Goal: Task Accomplishment & Management: Complete application form

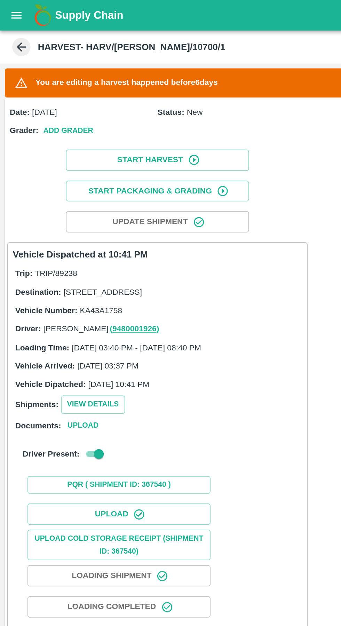
click at [12, 13] on button "open drawer" at bounding box center [9, 9] width 16 height 16
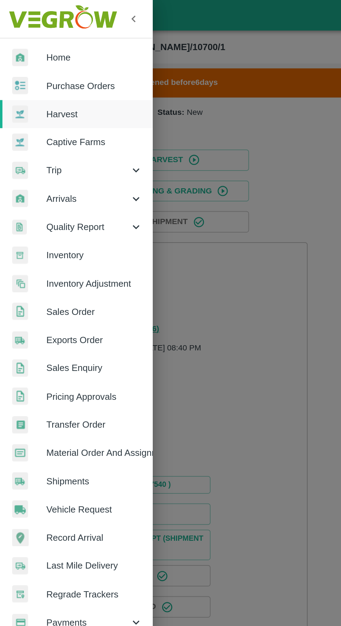
click at [57, 100] on span "Trip" at bounding box center [49, 97] width 47 height 8
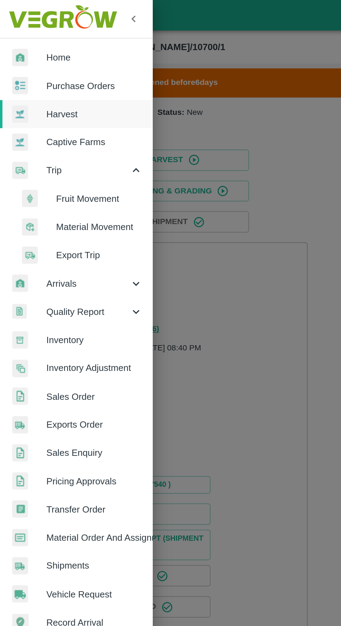
click at [64, 113] on span "Fruit Movement" at bounding box center [56, 114] width 49 height 8
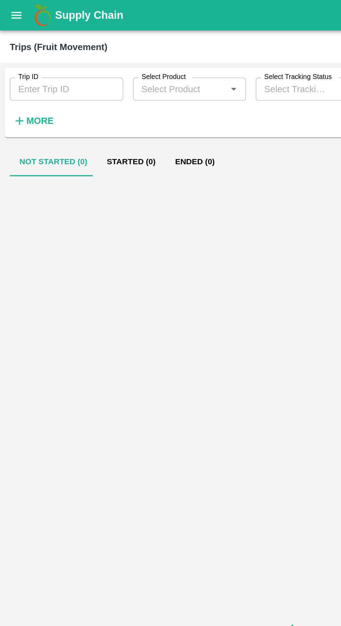
click at [46, 53] on input "Trip ID" at bounding box center [38, 50] width 65 height 13
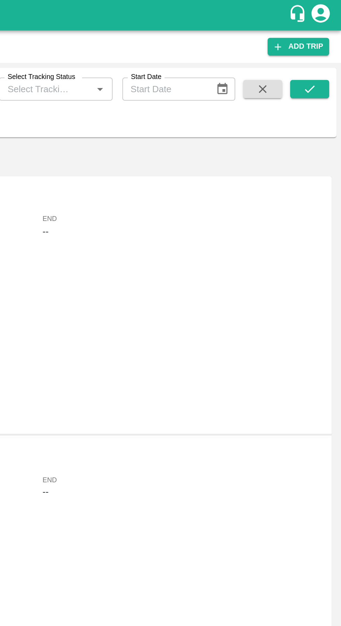
click at [328, 49] on button "submit" at bounding box center [323, 51] width 22 height 10
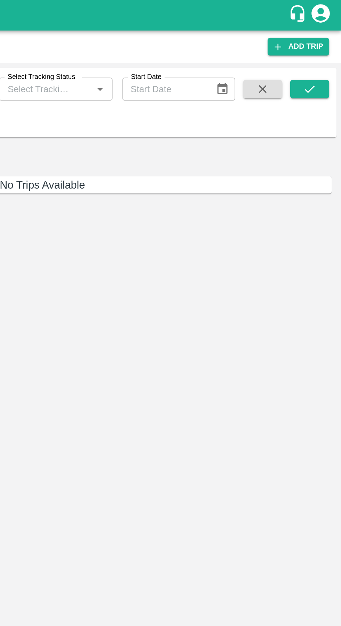
click at [323, 52] on icon "submit" at bounding box center [323, 51] width 6 height 4
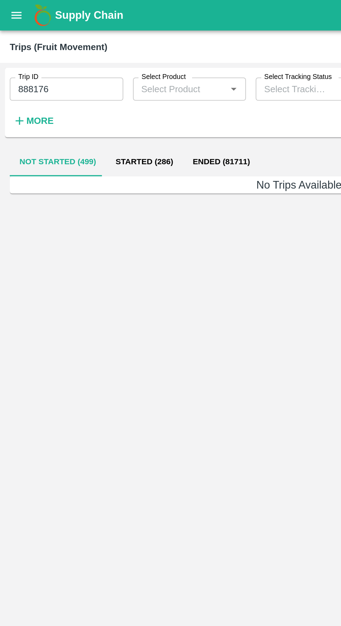
click at [48, 51] on input "888176" at bounding box center [38, 50] width 65 height 13
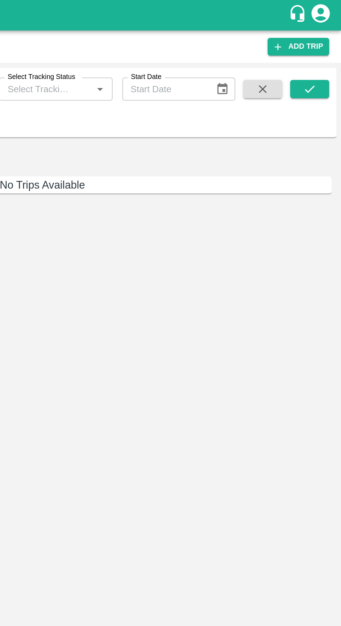
click at [323, 51] on icon "submit" at bounding box center [323, 51] width 8 height 8
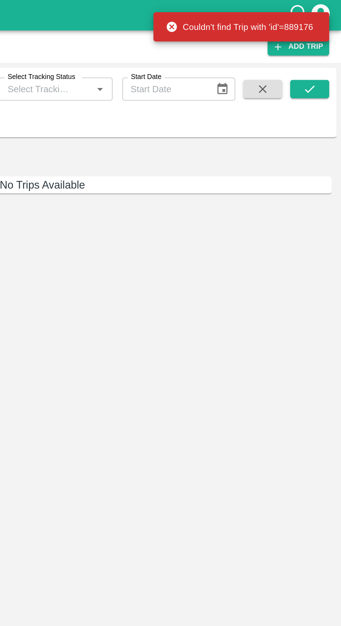
click at [325, 53] on icon "submit" at bounding box center [323, 51] width 8 height 8
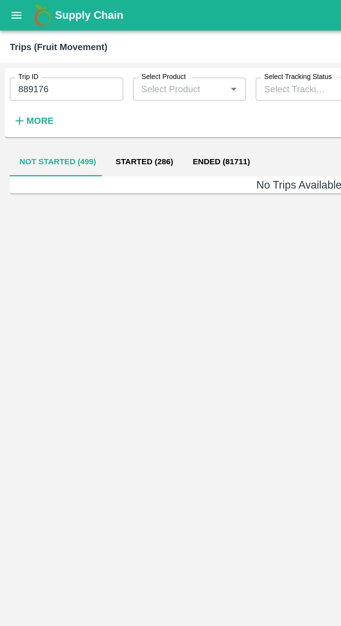
click at [17, 52] on input "889176" at bounding box center [38, 50] width 65 height 13
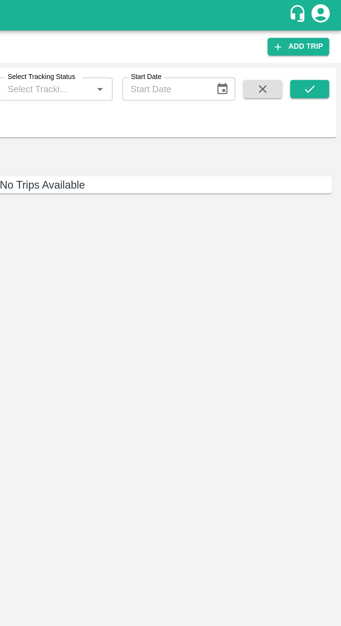
click at [327, 52] on button "submit" at bounding box center [323, 51] width 22 height 10
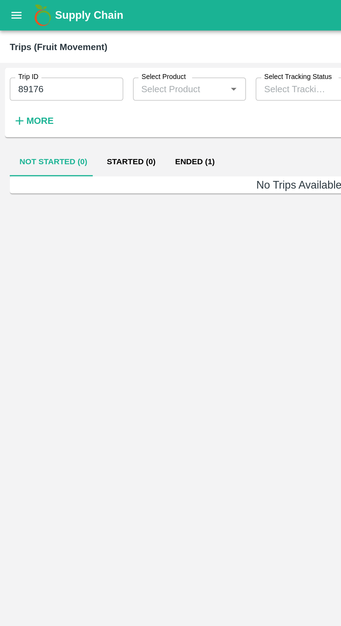
click at [115, 92] on button "Ended (1)" at bounding box center [111, 92] width 34 height 17
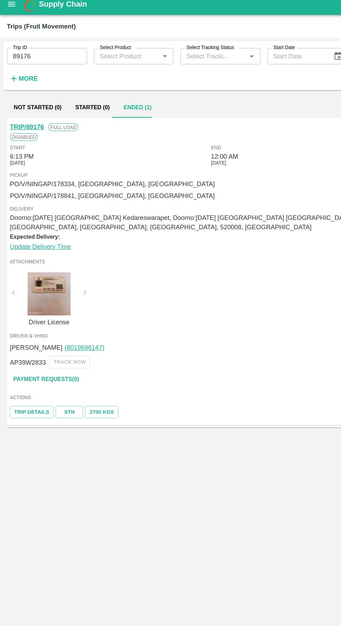
click at [57, 312] on link "Payment Requests( 0 )" at bounding box center [37, 312] width 58 height 12
click at [46, 51] on input "89176" at bounding box center [38, 50] width 65 height 13
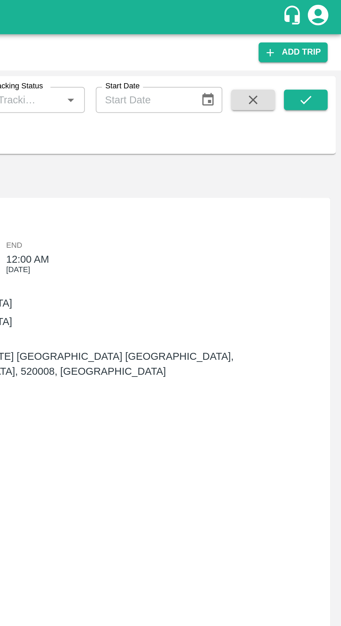
click at [326, 52] on icon "submit" at bounding box center [323, 51] width 8 height 8
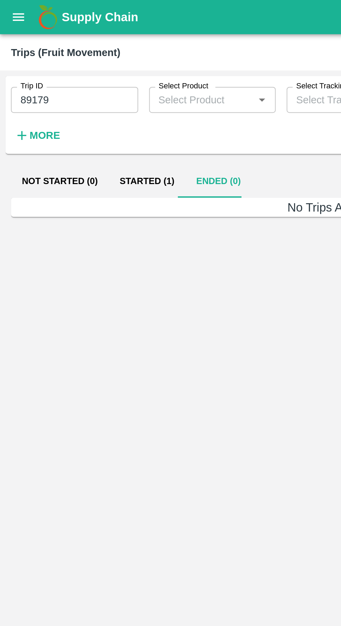
click at [37, 53] on input "89179" at bounding box center [38, 50] width 65 height 13
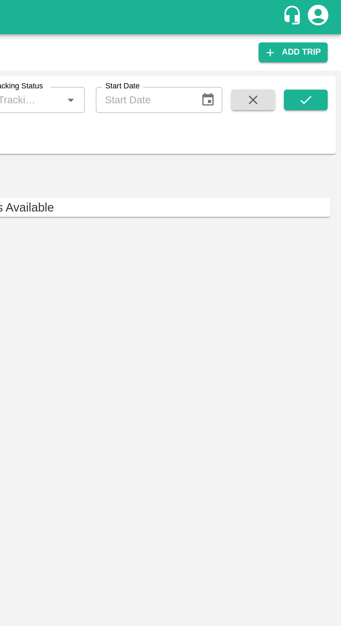
type input "89176"
click at [327, 52] on button "submit" at bounding box center [323, 51] width 22 height 10
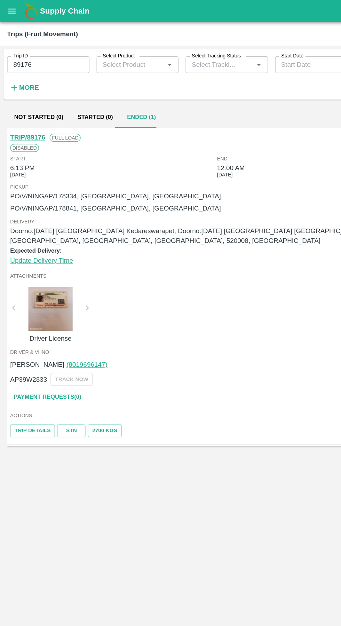
click at [36, 333] on link "Trip Details" at bounding box center [25, 338] width 35 height 10
click at [35, 312] on link "Payment Requests( 0 )" at bounding box center [37, 312] width 58 height 12
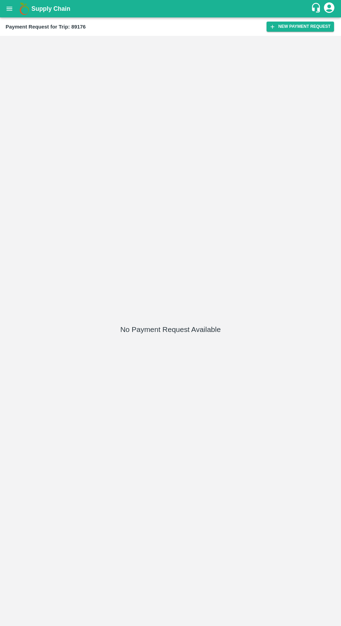
click at [303, 27] on button "New Payment Request" at bounding box center [301, 27] width 68 height 10
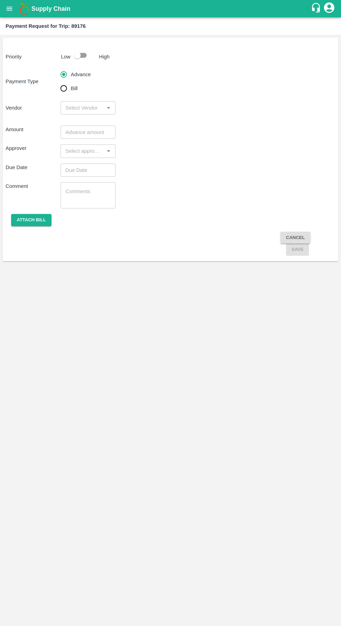
click at [74, 106] on input "input" at bounding box center [82, 107] width 39 height 9
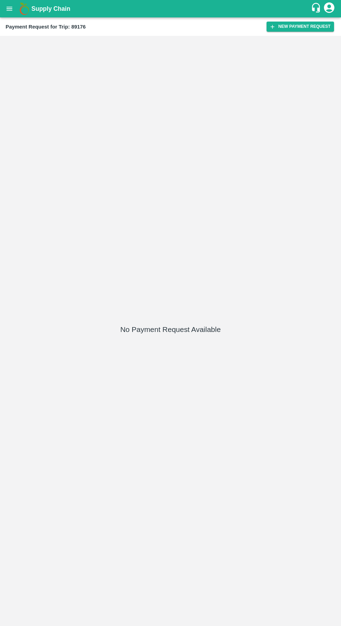
click at [298, 26] on button "New Payment Request" at bounding box center [301, 27] width 68 height 10
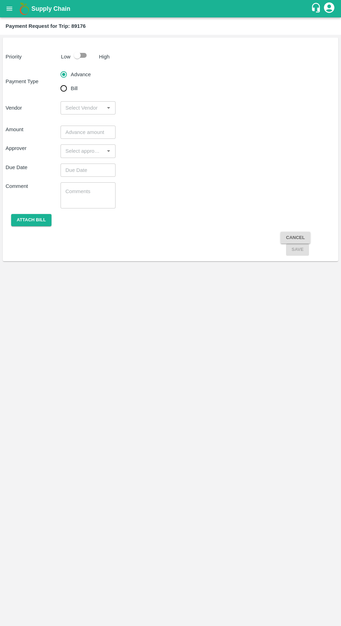
click at [93, 108] on input "input" at bounding box center [82, 107] width 39 height 9
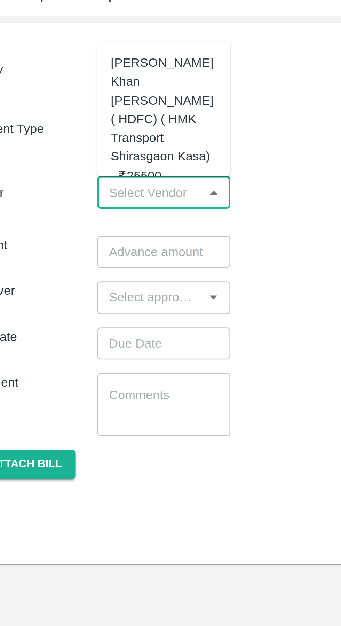
click at [82, 78] on div "[PERSON_NAME] Khan [PERSON_NAME] ( HDFC) ( HMK Transport Shirasgaon Kasa) - ₹25…" at bounding box center [88, 77] width 44 height 54
type input "[PERSON_NAME] Khan [PERSON_NAME] ( HDFC) ( HMK Transport Shirasgaon Kasa) - ₹25…"
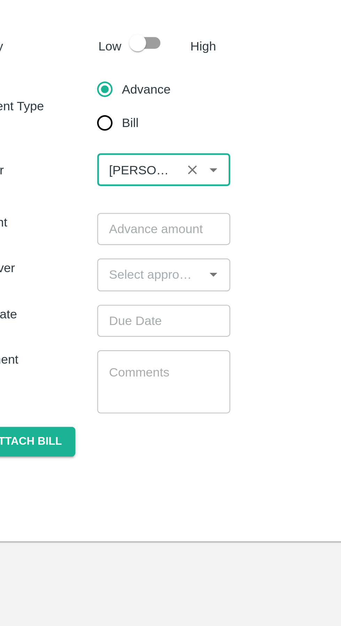
click at [82, 58] on input "checkbox" at bounding box center [77, 55] width 40 height 13
checkbox input "true"
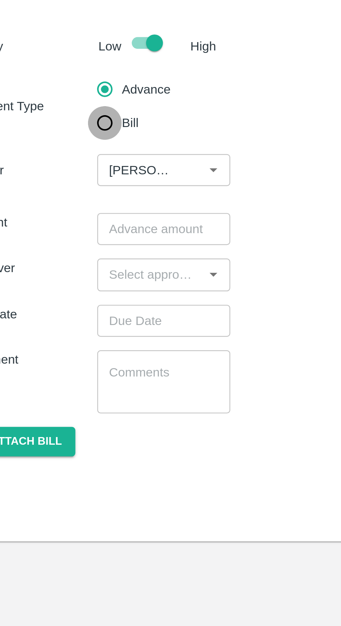
click at [68, 92] on input "Bill" at bounding box center [64, 88] width 14 height 14
radio input "true"
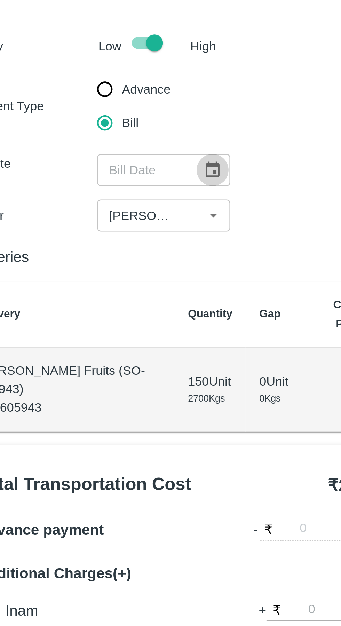
click at [111, 107] on icon "Choose date" at bounding box center [108, 108] width 8 height 8
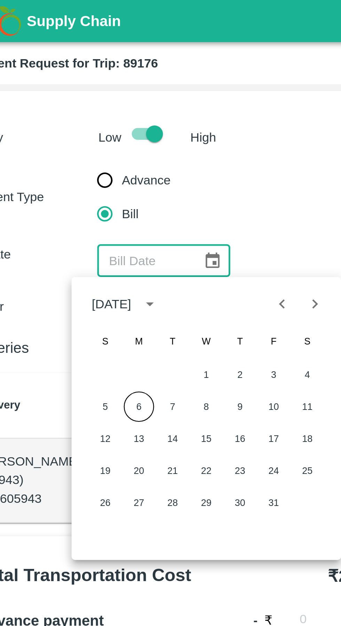
click at [139, 126] on icon "Previous month" at bounding box center [137, 126] width 8 height 8
click at [78, 194] on button "22" at bounding box center [78, 194] width 13 height 13
type input "[DATE]"
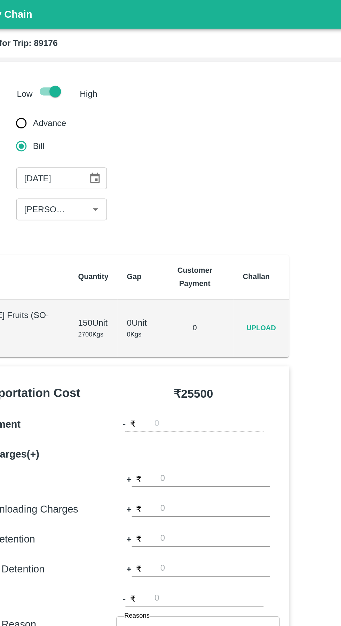
click at [210, 198] on span "Upload" at bounding box center [209, 199] width 22 height 10
click at [0, 0] on input "Upload" at bounding box center [0, 0] width 0 height 0
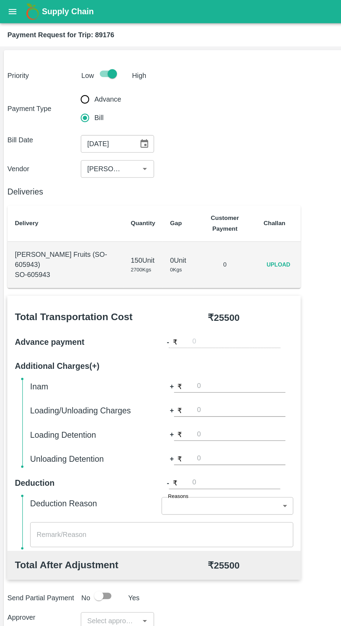
click at [213, 196] on span "Upload" at bounding box center [209, 199] width 22 height 10
click at [0, 0] on input "Upload" at bounding box center [0, 0] width 0 height 0
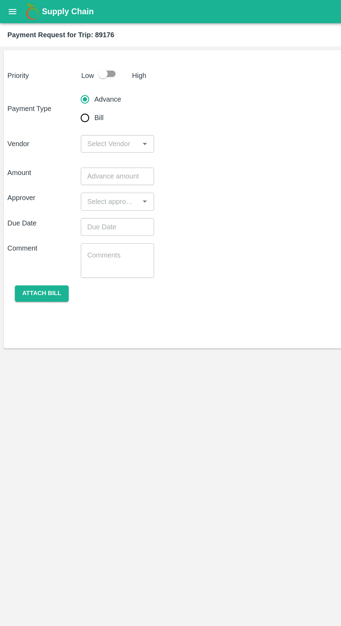
click at [67, 91] on input "Bill" at bounding box center [64, 88] width 14 height 14
radio input "true"
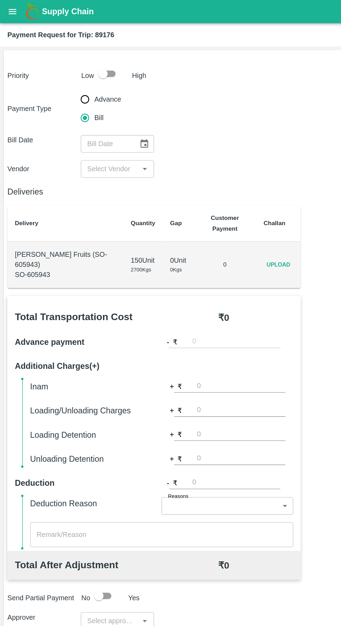
click at [213, 199] on span "Upload" at bounding box center [209, 199] width 22 height 10
click at [0, 0] on input "Upload" at bounding box center [0, 0] width 0 height 0
click at [114, 114] on div "​" at bounding box center [88, 107] width 55 height 13
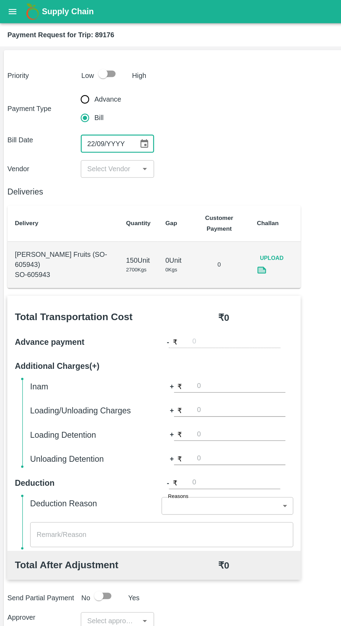
type input "DD/MM/YYYY"
click at [108, 109] on icon "Choose date" at bounding box center [108, 108] width 8 height 8
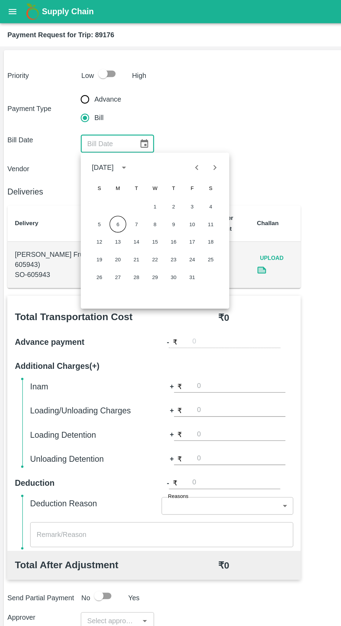
click at [150, 129] on icon "Previous month" at bounding box center [148, 126] width 8 height 8
click at [88, 194] on button "22" at bounding box center [88, 194] width 13 height 13
type input "22/09/2025"
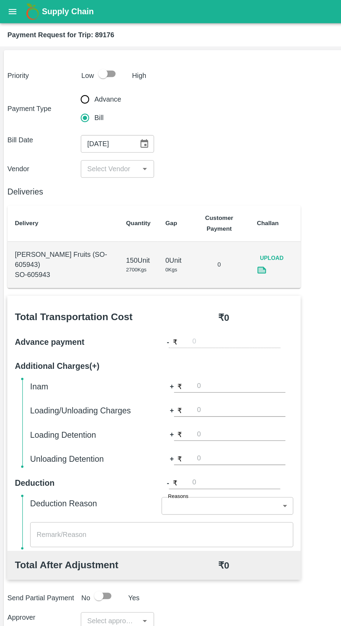
click at [93, 128] on input "input" at bounding box center [82, 126] width 39 height 9
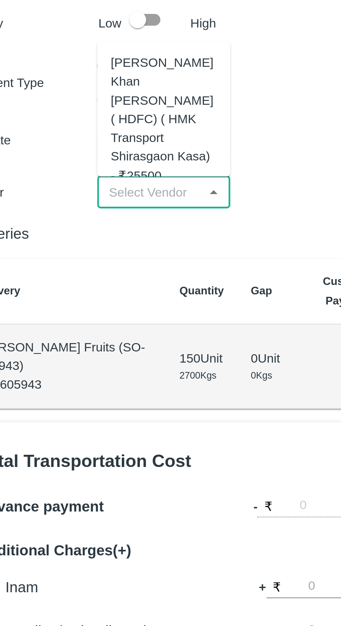
click at [90, 94] on div "Azhar Ahmad Khan Aziz Ahmad ( HDFC) ( HMK Transport Shirasgaon Kasa) - ₹25500" at bounding box center [88, 96] width 44 height 54
type input "Azhar Ahmad Khan Aziz Ahmad ( HDFC) ( HMK Transport Shirasgaon Kasa) - ₹25500"
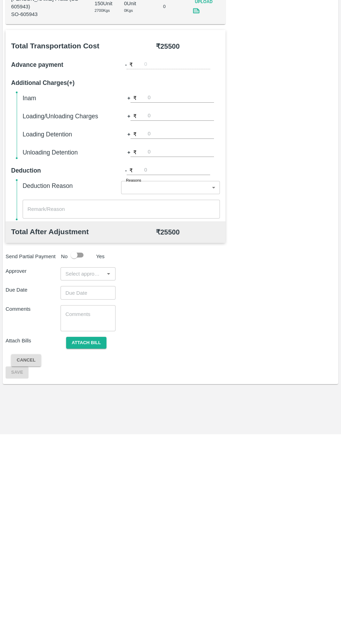
click at [90, 466] on input "input" at bounding box center [82, 465] width 39 height 9
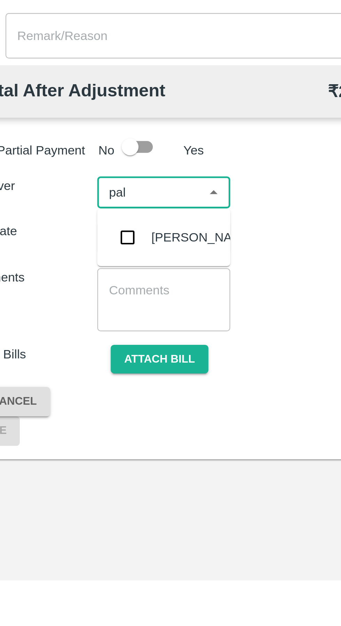
type input "palw"
click at [79, 488] on input "checkbox" at bounding box center [73, 485] width 14 height 14
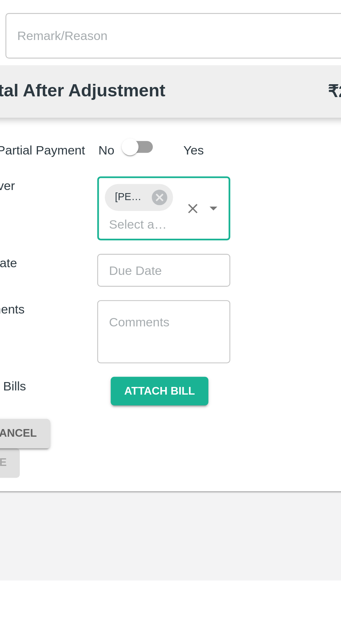
click at [74, 500] on input "Choose date" at bounding box center [86, 497] width 50 height 13
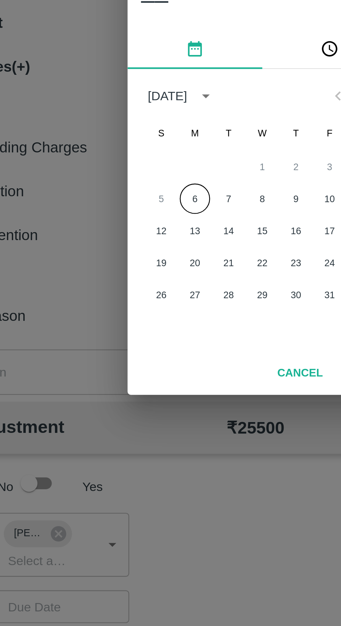
click at [142, 330] on button "6" at bounding box center [142, 329] width 13 height 13
type input "06/10/2025 12:00 AM"
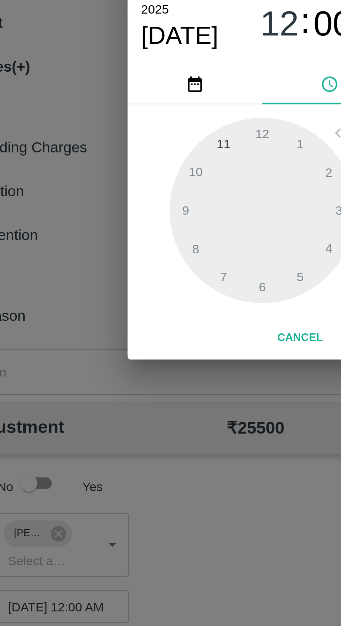
click at [171, 368] on div at bounding box center [170, 334] width 77 height 77
click at [171, 365] on div at bounding box center [170, 334] width 77 height 77
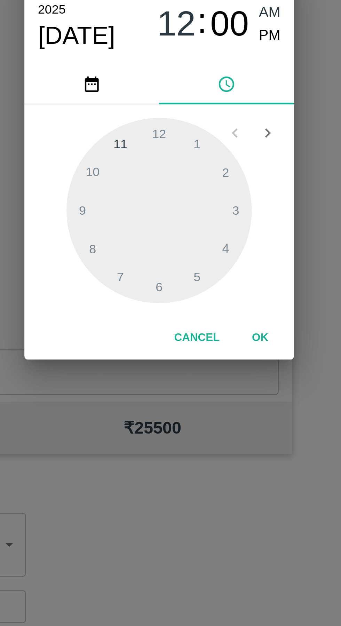
click at [179, 364] on div at bounding box center [170, 334] width 77 height 77
click at [213, 387] on button "OK" at bounding box center [212, 387] width 22 height 12
click at [138, 363] on div at bounding box center [170, 334] width 77 height 77
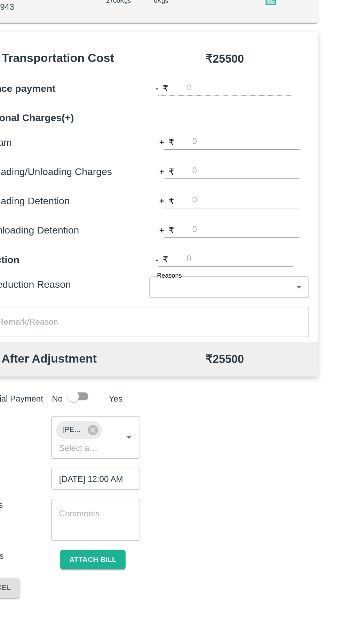
click at [89, 550] on button "Attach bill" at bounding box center [86, 548] width 40 height 12
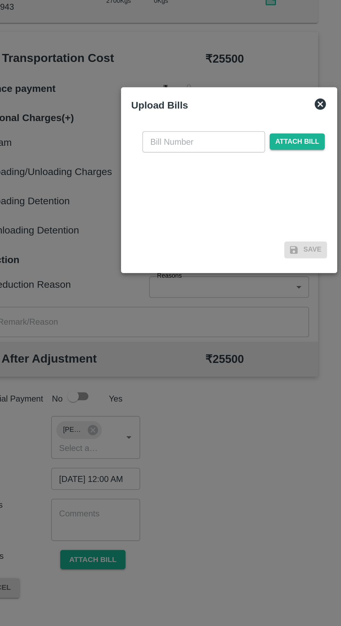
click at [132, 296] on input "text" at bounding box center [155, 289] width 76 height 13
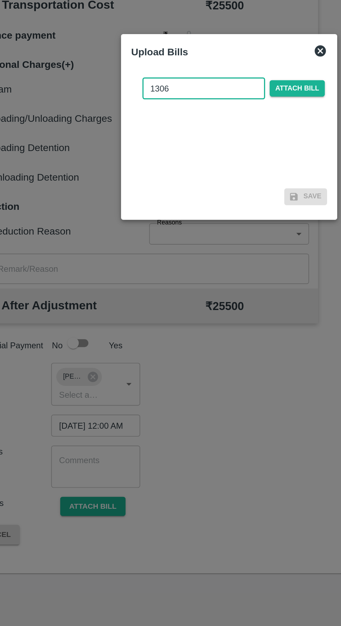
type input "1306"
click at [210, 294] on span "Attach bill" at bounding box center [213, 289] width 34 height 10
click at [0, 0] on input "Attach bill" at bounding box center [0, 0] width 0 height 0
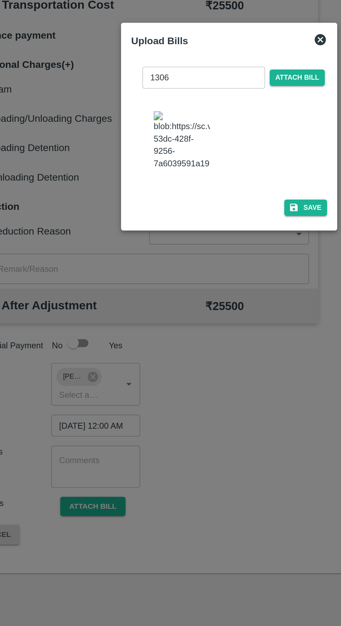
click at [222, 368] on button "Save" at bounding box center [218, 363] width 26 height 10
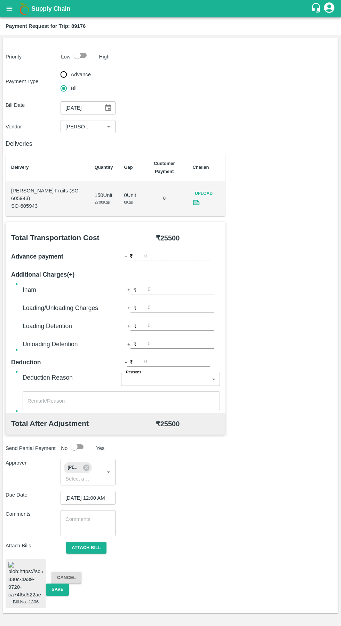
click at [55, 593] on button "Save" at bounding box center [57, 590] width 23 height 12
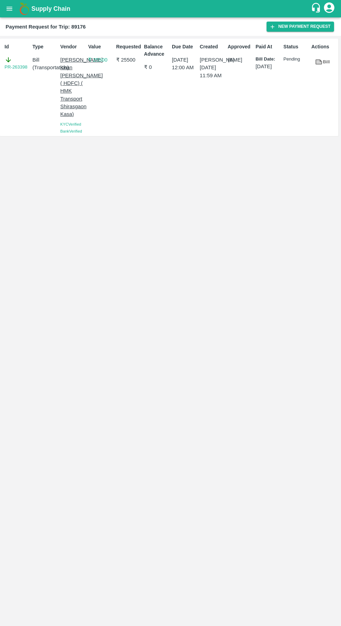
click at [11, 11] on icon "open drawer" at bounding box center [10, 9] width 8 height 8
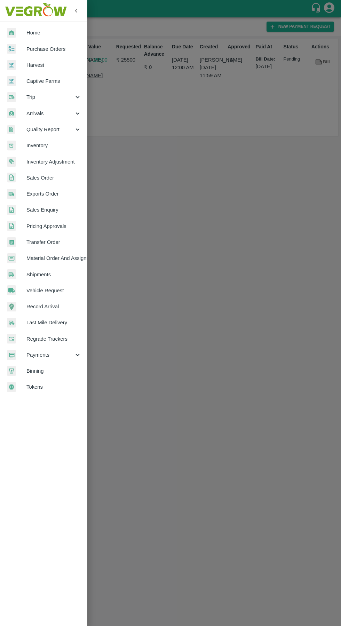
click at [37, 101] on span "Trip" at bounding box center [49, 97] width 47 height 8
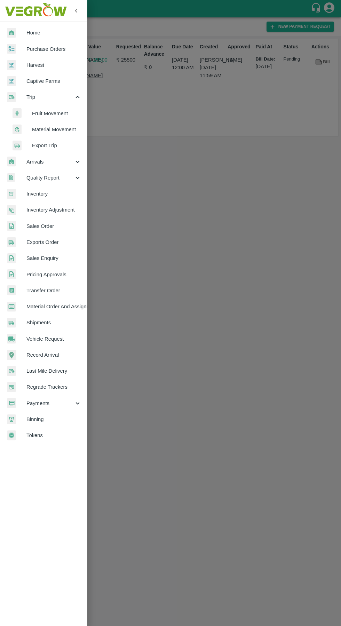
click at [44, 112] on span "Fruit Movement" at bounding box center [56, 114] width 49 height 8
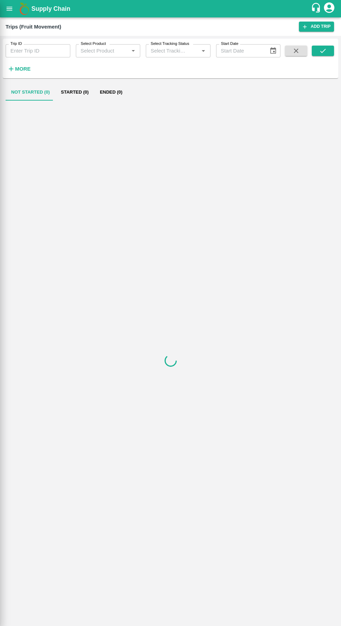
click at [26, 53] on input "Trip ID" at bounding box center [38, 50] width 65 height 13
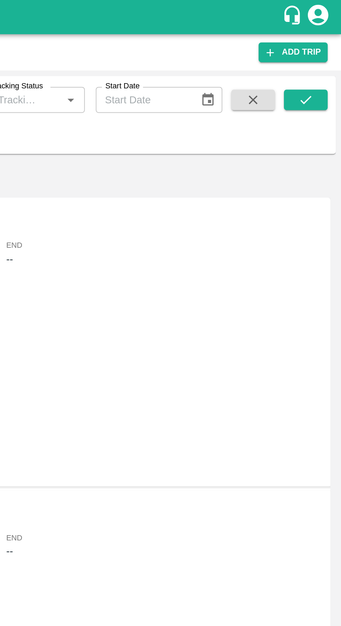
type input "88714"
click at [323, 51] on icon "submit" at bounding box center [323, 51] width 8 height 8
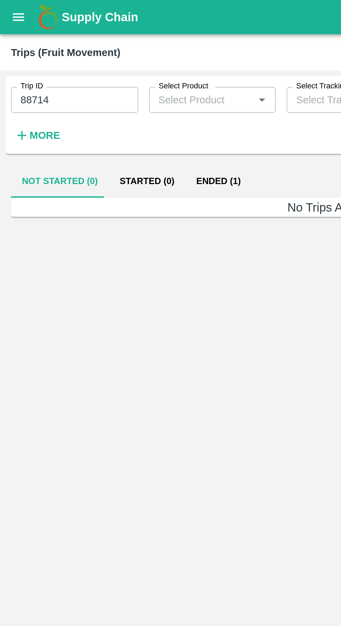
click at [116, 93] on button "Ended (1)" at bounding box center [111, 92] width 34 height 17
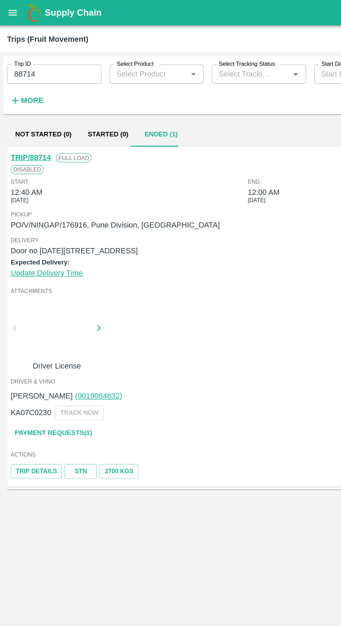
click at [31, 303] on link "Payment Requests( 1 )" at bounding box center [37, 297] width 58 height 12
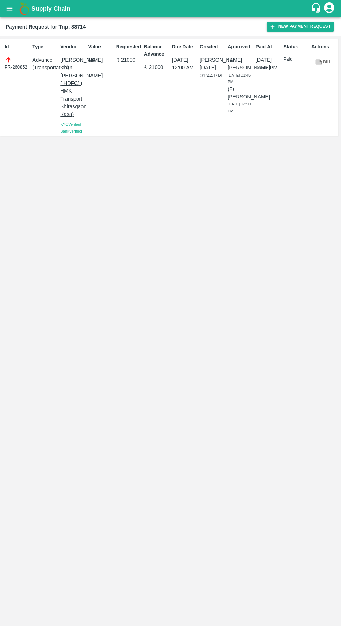
click at [298, 26] on button "New Payment Request" at bounding box center [301, 27] width 68 height 10
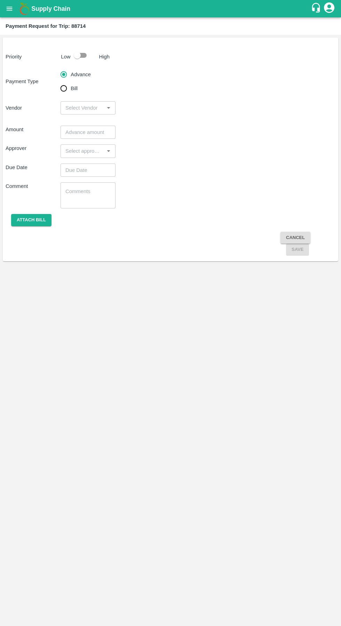
click at [70, 108] on input "input" at bounding box center [82, 107] width 39 height 9
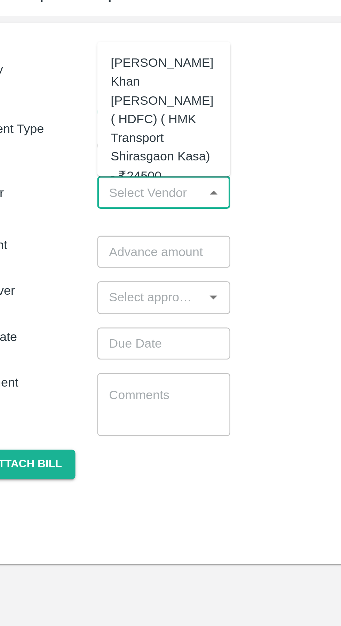
click at [87, 80] on div "[PERSON_NAME] Khan [PERSON_NAME] ( HDFC) ( HMK Transport Shirasgaon Kasa) - ₹24…" at bounding box center [88, 77] width 44 height 54
type input "[PERSON_NAME] Khan [PERSON_NAME] ( HDFC) ( HMK Transport Shirasgaon Kasa) - ₹24…"
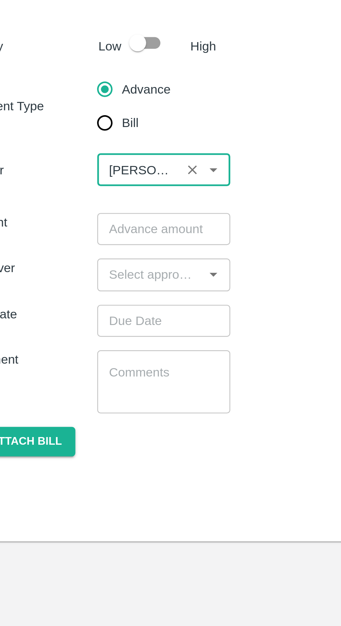
click at [82, 60] on input "checkbox" at bounding box center [77, 55] width 40 height 13
checkbox input "true"
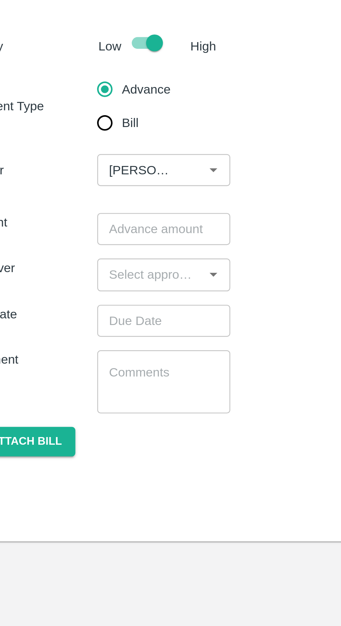
click at [67, 92] on input "Bill" at bounding box center [64, 88] width 14 height 14
radio input "true"
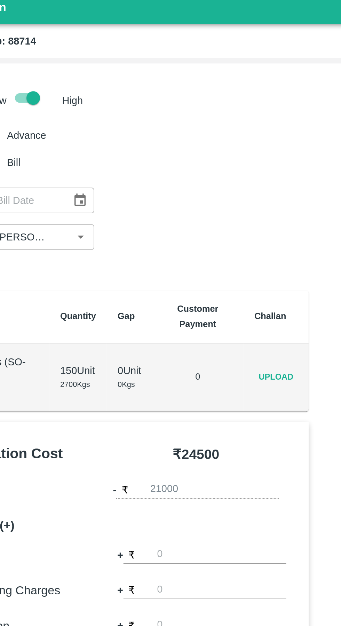
click at [213, 198] on span "Upload" at bounding box center [209, 199] width 22 height 10
click at [0, 0] on input "Upload" at bounding box center [0, 0] width 0 height 0
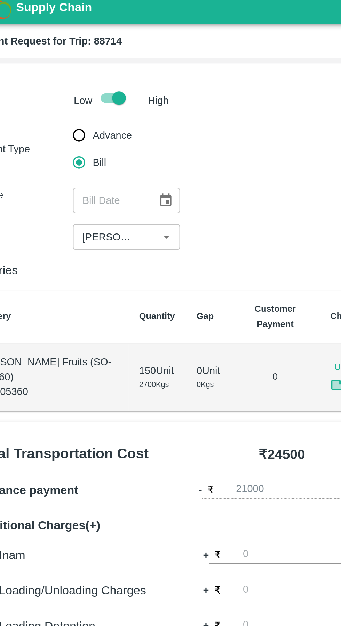
click at [106, 110] on icon "Choose date" at bounding box center [108, 107] width 6 height 7
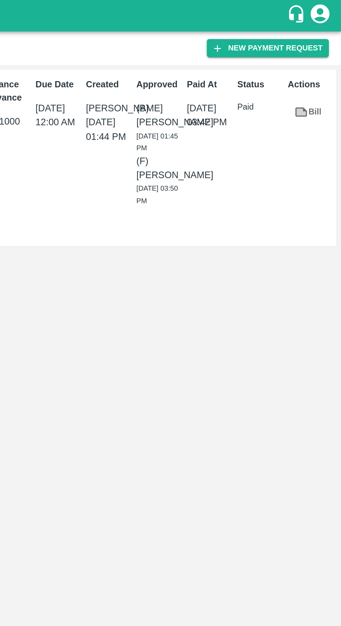
click at [324, 62] on link "Bill" at bounding box center [323, 62] width 22 height 12
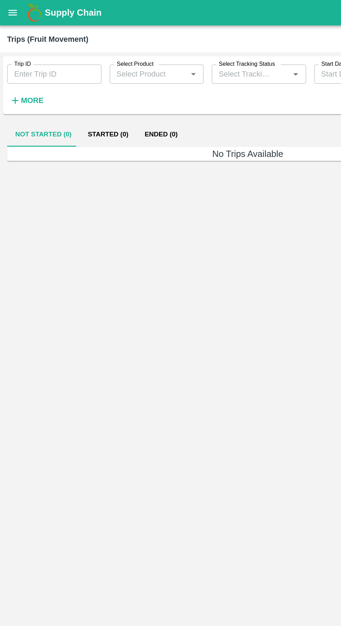
type input "88714"
click at [104, 94] on button "Ended (1)" at bounding box center [111, 92] width 34 height 17
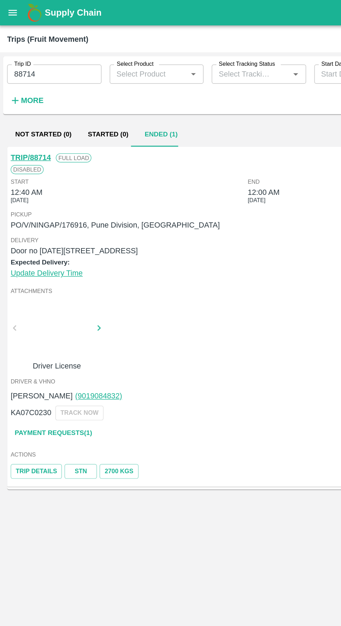
click at [37, 242] on div at bounding box center [40, 227] width 52 height 37
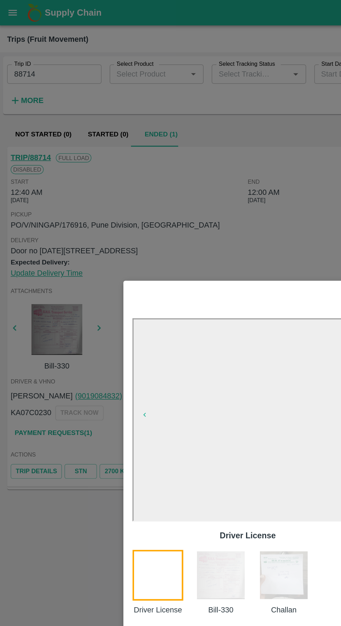
click at [156, 412] on img at bounding box center [152, 394] width 35 height 35
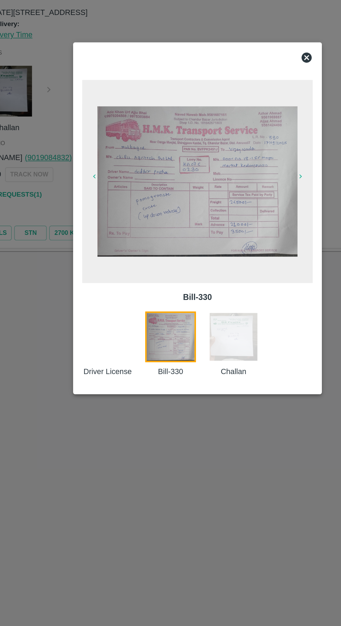
click at [146, 277] on img at bounding box center [170, 287] width 137 height 103
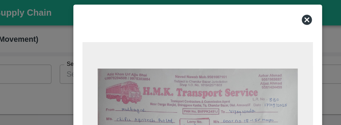
click at [245, 11] on icon at bounding box center [245, 13] width 7 height 7
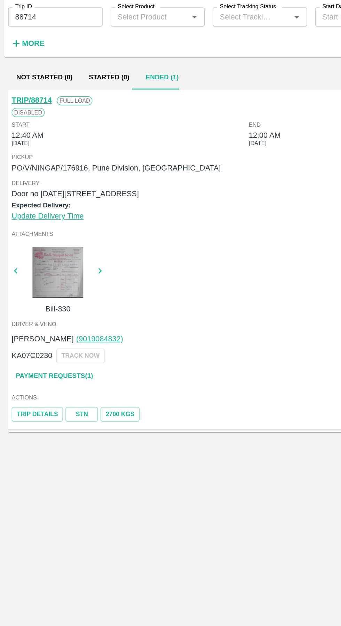
click at [37, 303] on link "Payment Requests( 1 )" at bounding box center [37, 297] width 58 height 12
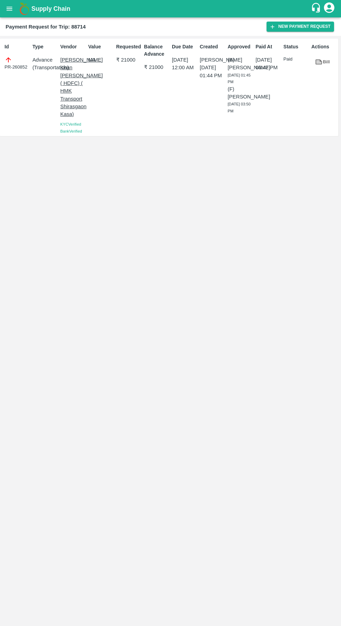
click at [312, 26] on button "New Payment Request" at bounding box center [301, 27] width 68 height 10
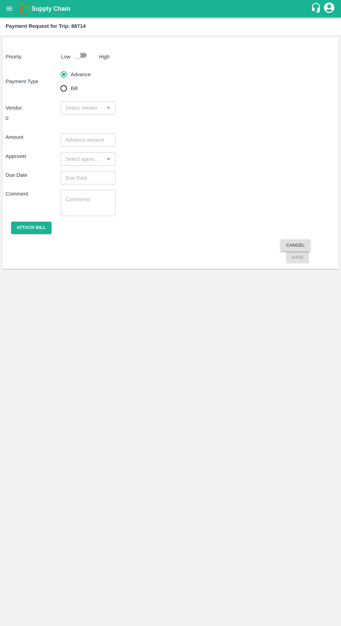
click at [68, 90] on input "Bill" at bounding box center [64, 88] width 14 height 14
radio input "true"
click at [91, 55] on input "checkbox" at bounding box center [77, 55] width 40 height 13
checkbox input "true"
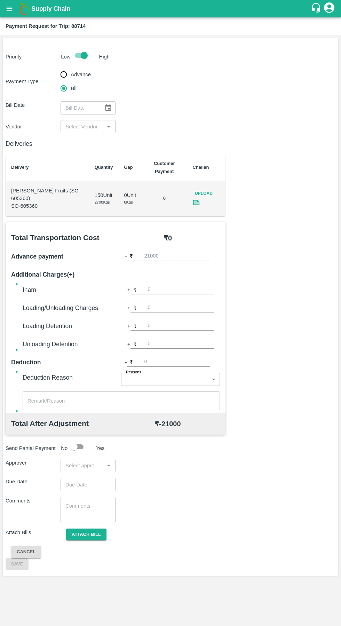
click at [93, 125] on input "input" at bounding box center [82, 126] width 39 height 9
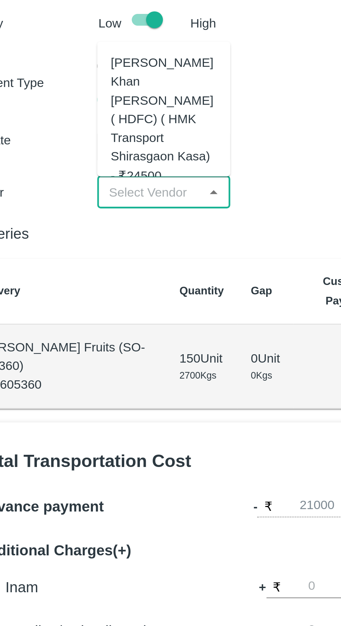
click at [88, 92] on div "Azhar Ahmad Khan Aziz Ahmad ( HDFC) ( HMK Transport Shirasgaon Kasa) - ₹24500" at bounding box center [88, 96] width 44 height 54
type input "Azhar Ahmad Khan Aziz Ahmad ( HDFC) ( HMK Transport Shirasgaon Kasa) - ₹24500"
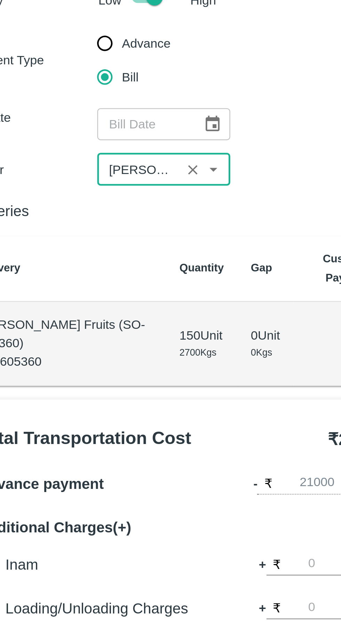
click at [111, 112] on button "Choose date" at bounding box center [108, 107] width 13 height 13
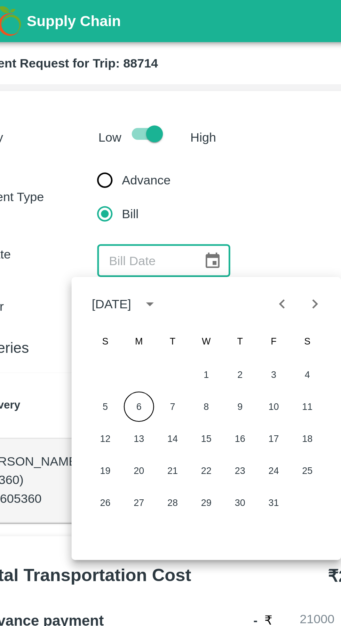
click at [137, 129] on icon "Previous month" at bounding box center [137, 126] width 8 height 8
click at [104, 179] on button "17" at bounding box center [106, 181] width 13 height 13
type input "17/09/2025"
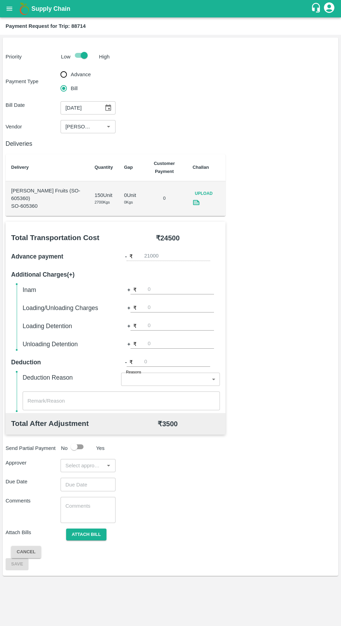
click at [93, 466] on input "input" at bounding box center [82, 465] width 39 height 9
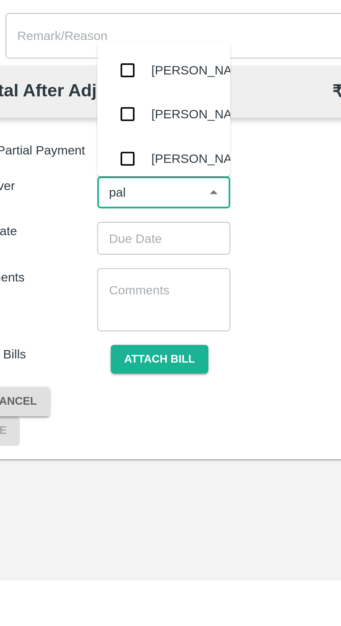
type input "palw"
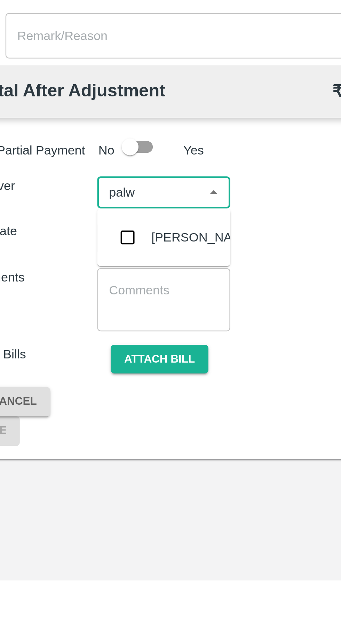
click at [88, 485] on div "[PERSON_NAME]" at bounding box center [104, 485] width 42 height 8
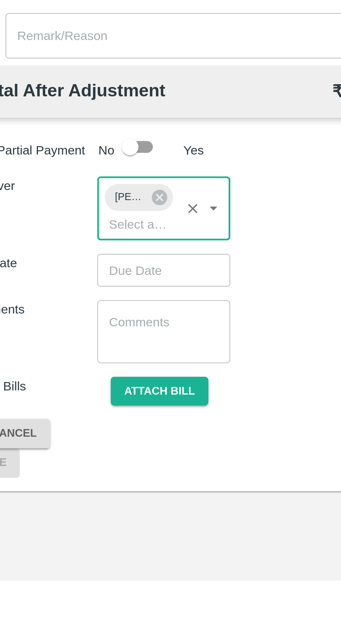
click at [81, 499] on input "Choose date" at bounding box center [86, 497] width 50 height 13
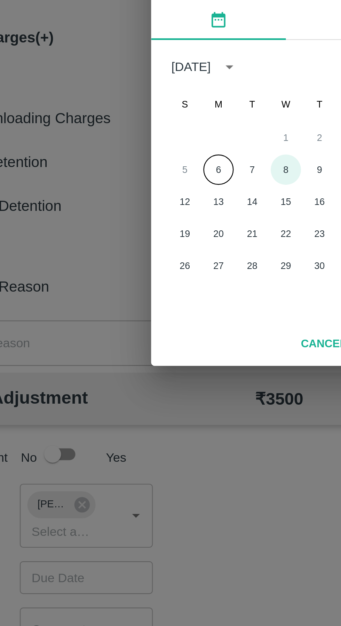
click at [165, 329] on button "8" at bounding box center [170, 329] width 13 height 13
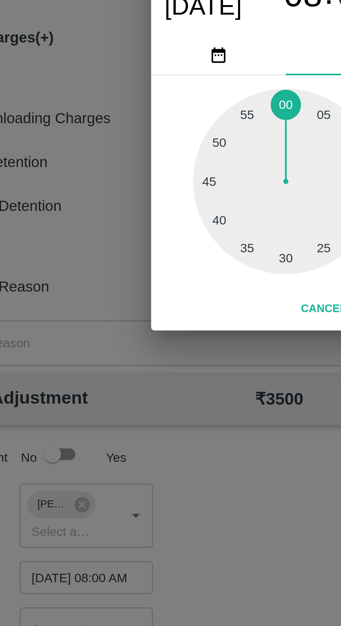
click at [170, 367] on div at bounding box center [170, 334] width 77 height 77
type input "08/10/2025 08:30 AM"
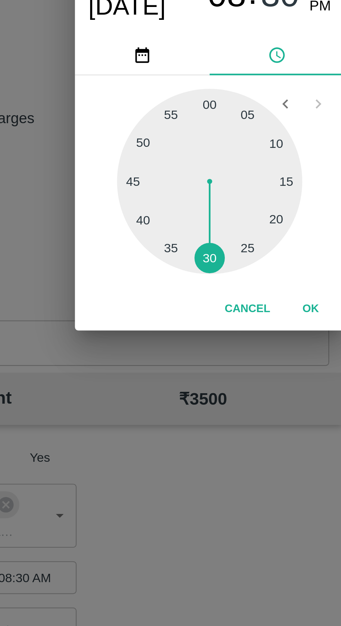
click at [211, 388] on button "OK" at bounding box center [212, 387] width 22 height 12
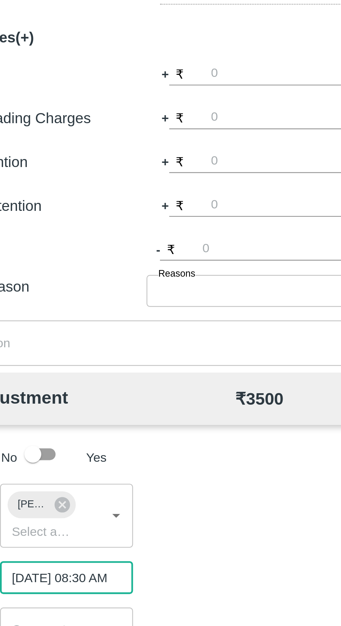
scroll to position [0, 6]
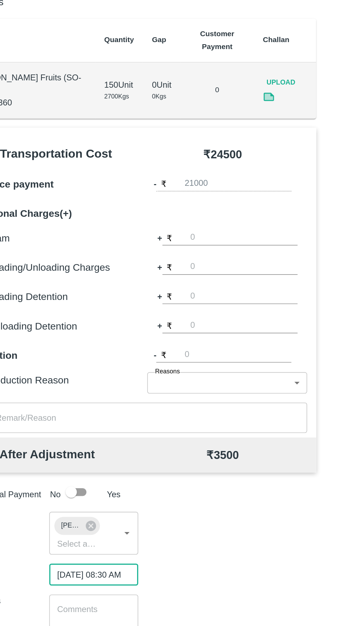
click at [88, 548] on button "Attach bill" at bounding box center [86, 548] width 40 height 12
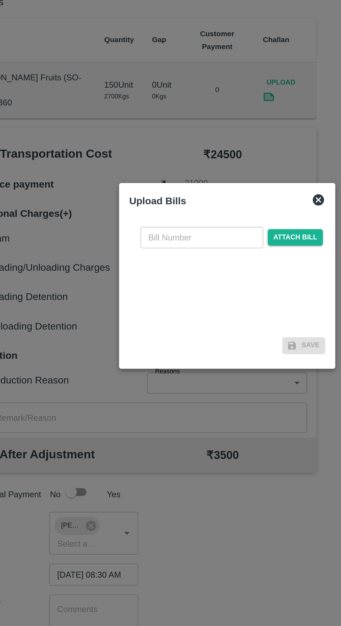
scroll to position [0, 0]
click at [152, 296] on input "text" at bounding box center [155, 289] width 76 height 13
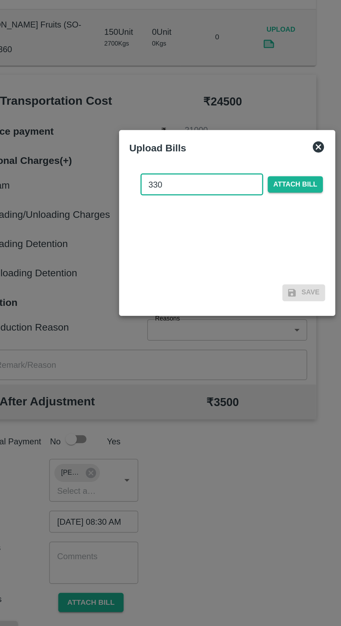
type input "330"
click at [222, 289] on span "Attach bill" at bounding box center [213, 289] width 34 height 10
click at [0, 0] on input "Attach bill" at bounding box center [0, 0] width 0 height 0
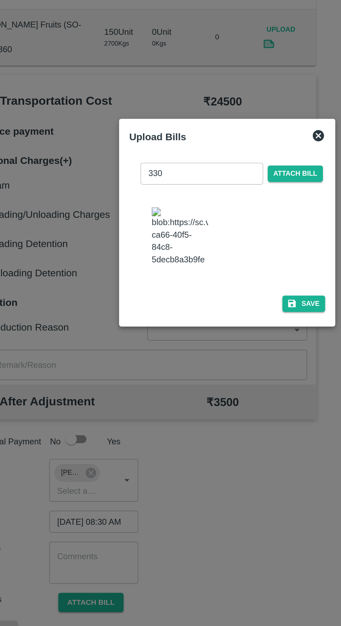
click at [222, 358] on button "Save" at bounding box center [218, 363] width 26 height 10
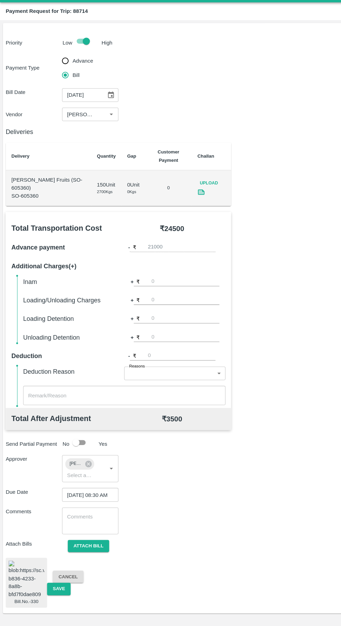
click at [58, 585] on button "Save" at bounding box center [57, 590] width 23 height 12
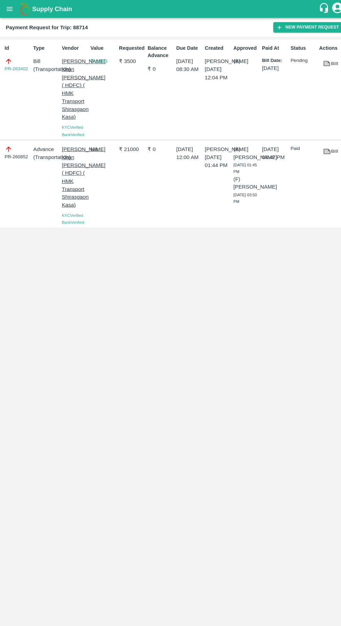
click at [11, 8] on icon "open drawer" at bounding box center [10, 9] width 8 height 8
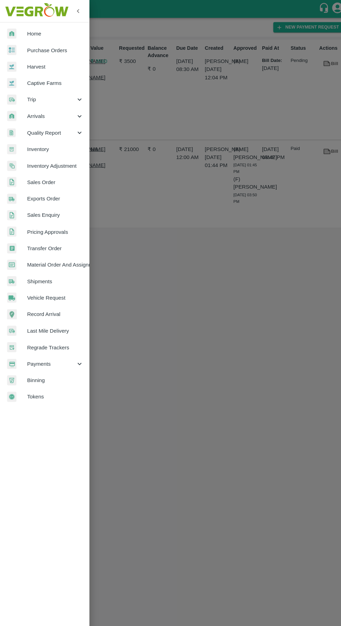
click at [38, 110] on span "Arrivals" at bounding box center [49, 114] width 47 height 8
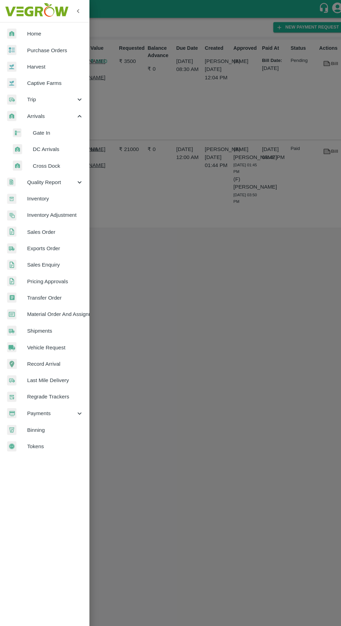
click at [31, 97] on span "Trip" at bounding box center [49, 97] width 47 height 8
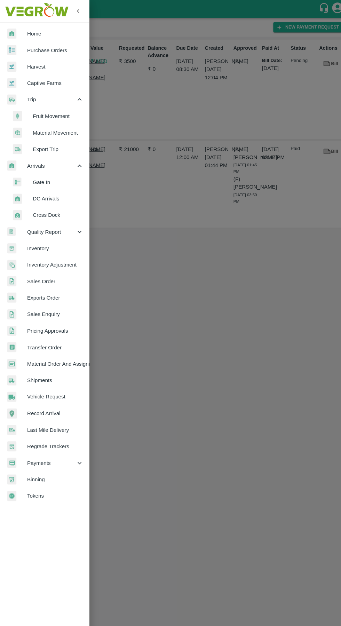
click at [50, 113] on span "Fruit Movement" at bounding box center [56, 114] width 49 height 8
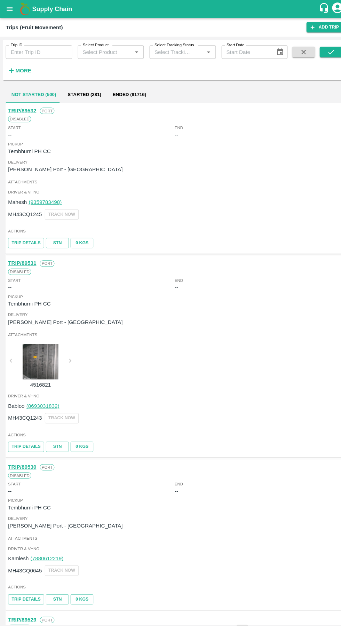
click at [42, 51] on input "Trip ID" at bounding box center [38, 50] width 65 height 13
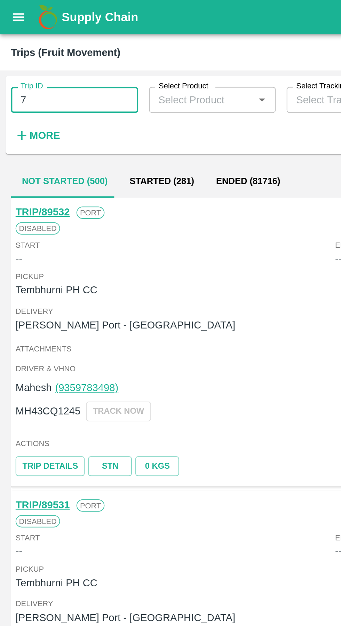
type input "7"
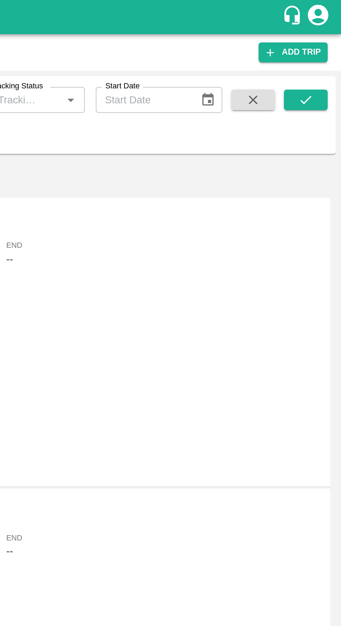
type input "88777"
click at [327, 50] on icon "submit" at bounding box center [323, 51] width 8 height 8
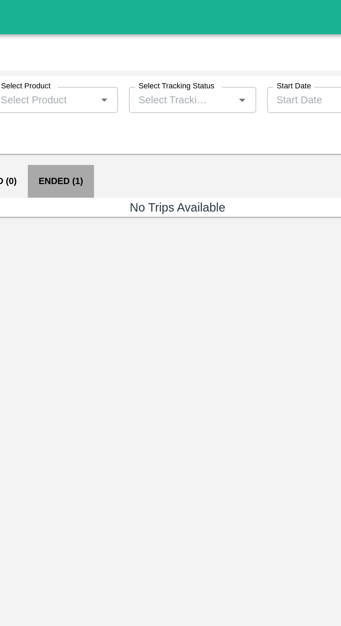
click at [111, 93] on button "Ended (1)" at bounding box center [111, 92] width 34 height 17
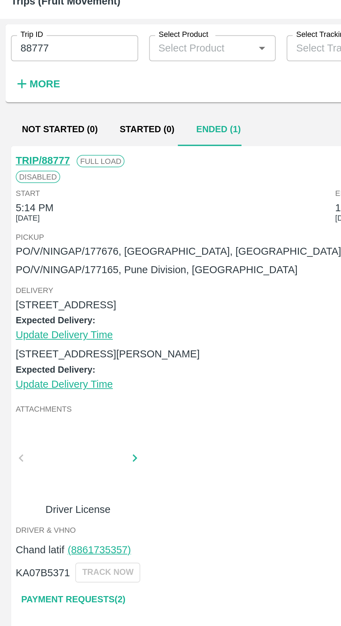
click at [50, 332] on link "Payment Requests( 2 )" at bounding box center [37, 331] width 58 height 12
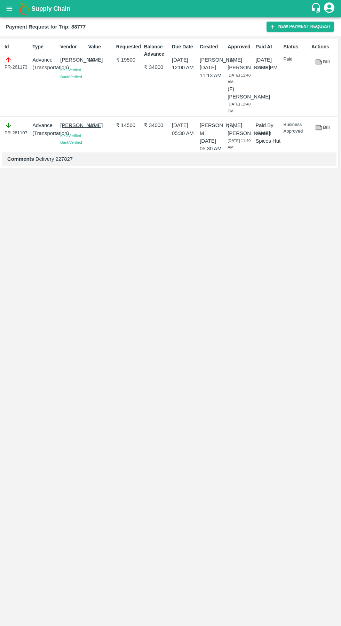
click at [324, 134] on link "Bill" at bounding box center [323, 127] width 22 height 12
click at [324, 62] on link "Bill" at bounding box center [323, 62] width 22 height 12
click at [9, 9] on icon "open drawer" at bounding box center [10, 9] width 6 height 4
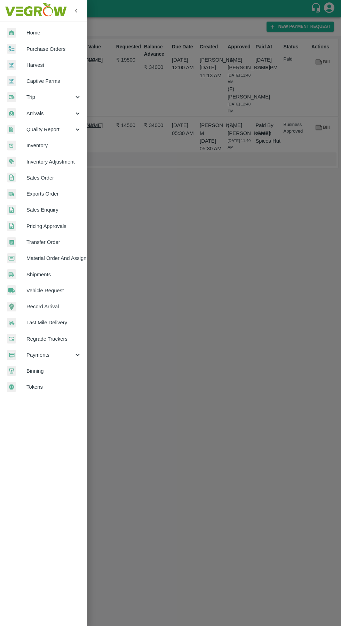
click at [40, 113] on span "Arrivals" at bounding box center [49, 114] width 47 height 8
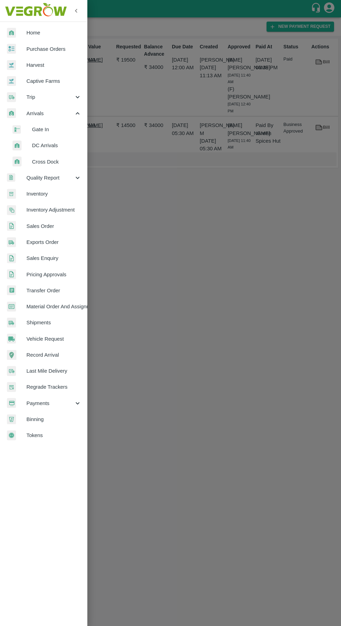
click at [38, 99] on span "Trip" at bounding box center [49, 97] width 47 height 8
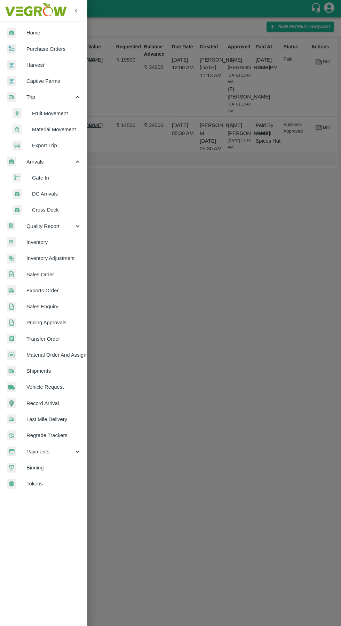
click at [48, 116] on span "Fruit Movement" at bounding box center [56, 114] width 49 height 8
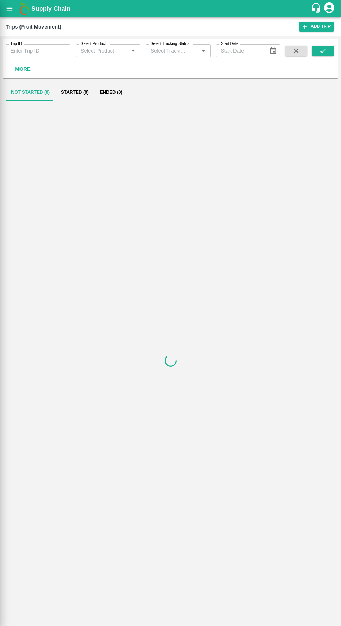
click at [29, 45] on input "Trip ID" at bounding box center [38, 50] width 65 height 13
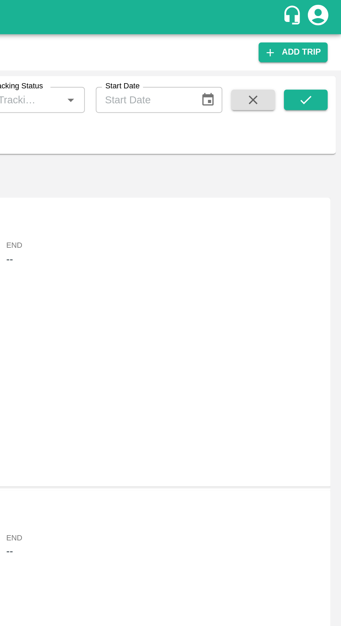
type input "89054"
click at [323, 56] on button "submit" at bounding box center [323, 51] width 22 height 10
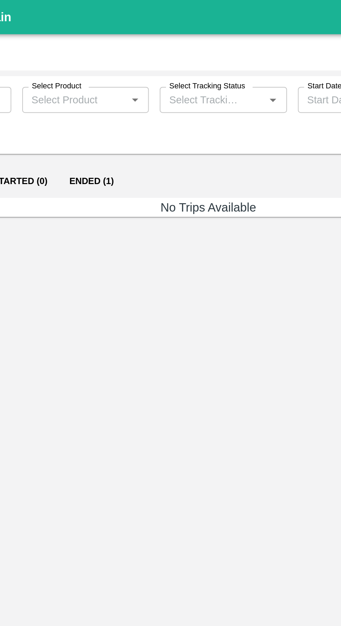
click at [103, 91] on button "Ended (1)" at bounding box center [111, 92] width 34 height 17
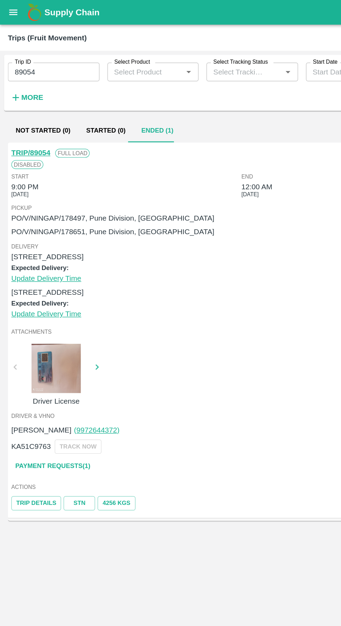
click at [36, 331] on link "Payment Requests( 1 )" at bounding box center [37, 329] width 58 height 12
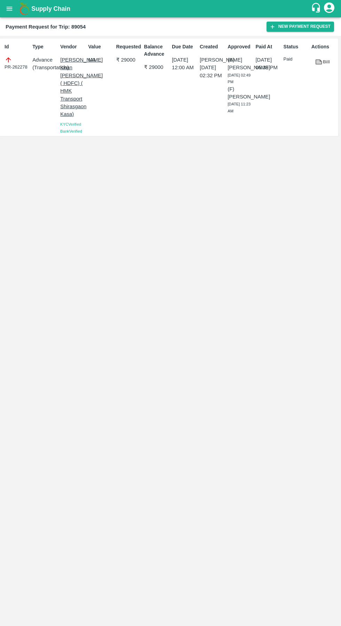
click at [315, 62] on link "Bill" at bounding box center [323, 62] width 22 height 12
click at [295, 26] on button "New Payment Request" at bounding box center [301, 27] width 68 height 10
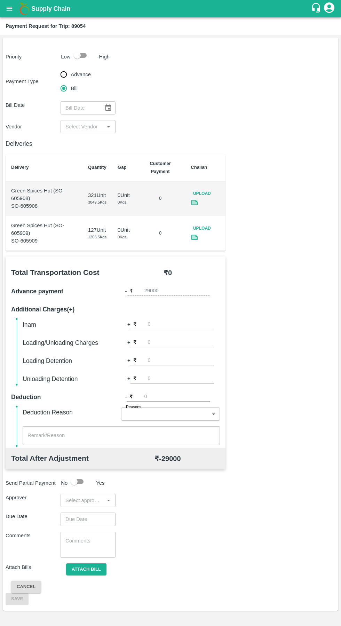
click at [192, 206] on icon at bounding box center [195, 203] width 8 height 8
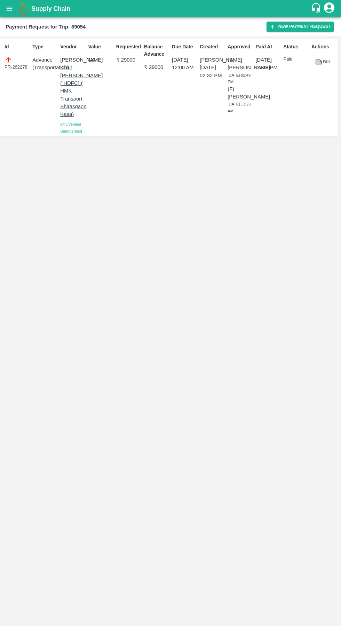
click at [314, 62] on link "Bill" at bounding box center [323, 62] width 22 height 12
click at [301, 26] on button "New Payment Request" at bounding box center [301, 27] width 68 height 10
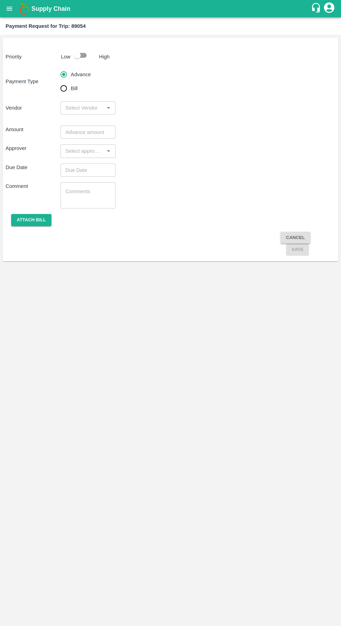
click at [84, 54] on input "checkbox" at bounding box center [77, 55] width 40 height 13
checkbox input "true"
click at [66, 90] on input "Bill" at bounding box center [64, 88] width 14 height 14
radio input "true"
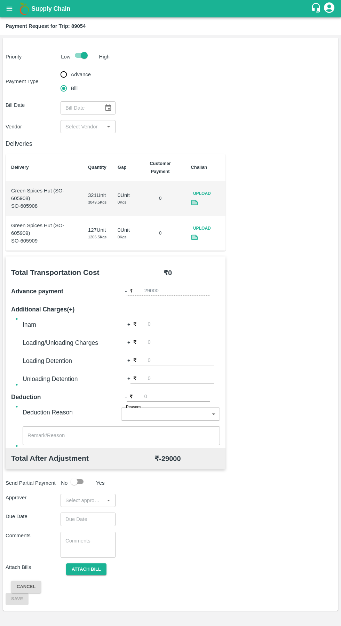
click at [108, 108] on icon "Choose date" at bounding box center [108, 108] width 8 height 8
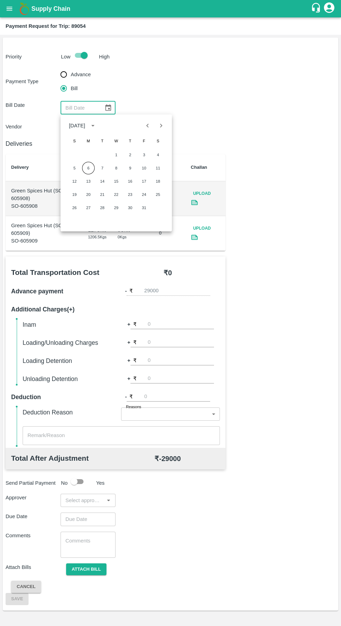
click at [148, 126] on icon "Previous month" at bounding box center [148, 126] width 8 height 8
click at [158, 195] on button "27" at bounding box center [158, 194] width 13 height 13
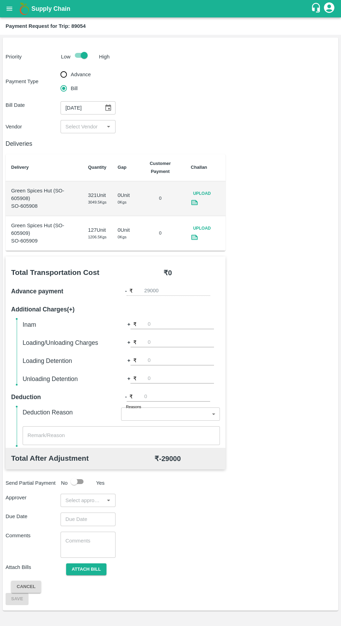
click at [108, 108] on icon "Choose date, selected date is Sep 27, 2025" at bounding box center [108, 108] width 8 height 8
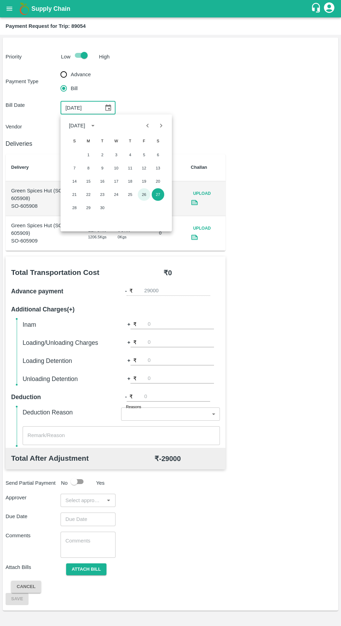
click at [143, 195] on button "26" at bounding box center [144, 194] width 13 height 13
type input "[DATE]"
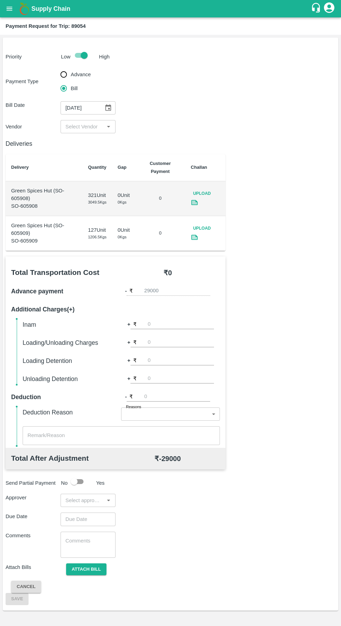
click at [91, 129] on input "input" at bounding box center [82, 126] width 39 height 9
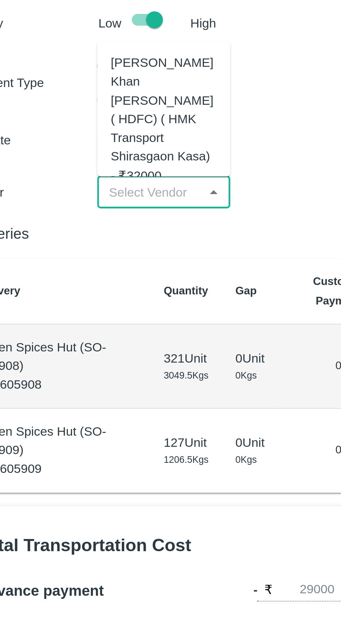
click at [92, 94] on div "Azhar Ahmad Khan Aziz Ahmad ( HDFC) ( HMK Transport Shirasgaon Kasa) - ₹32000" at bounding box center [88, 96] width 44 height 54
type input "Azhar Ahmad Khan Aziz Ahmad ( HDFC) ( HMK Transport Shirasgaon Kasa) - ₹32000"
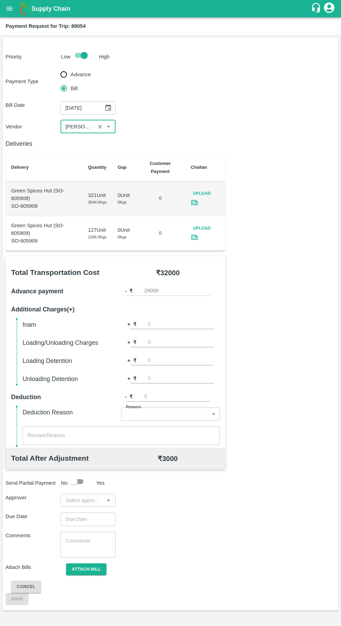
click at [77, 499] on input "input" at bounding box center [82, 500] width 39 height 9
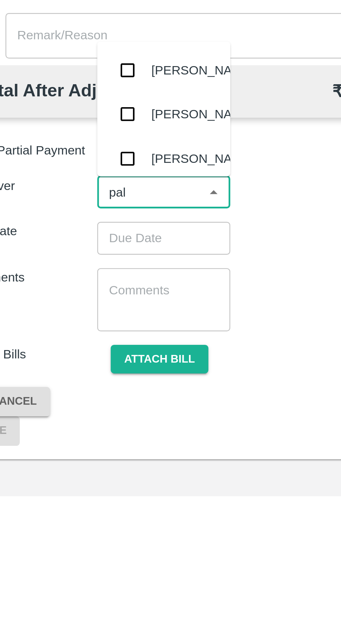
type input "palw"
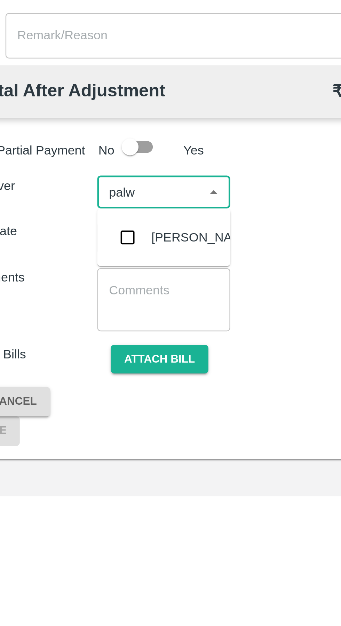
click at [80, 522] on input "checkbox" at bounding box center [73, 519] width 14 height 14
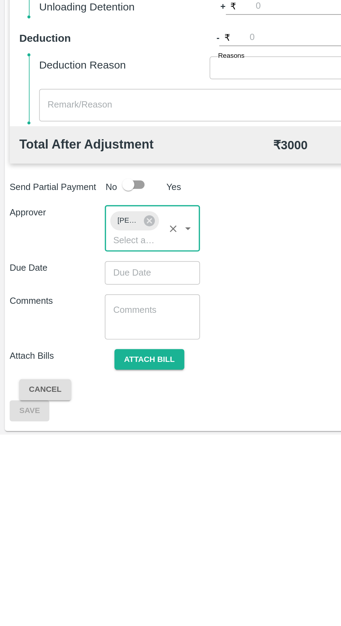
scroll to position [1, 0]
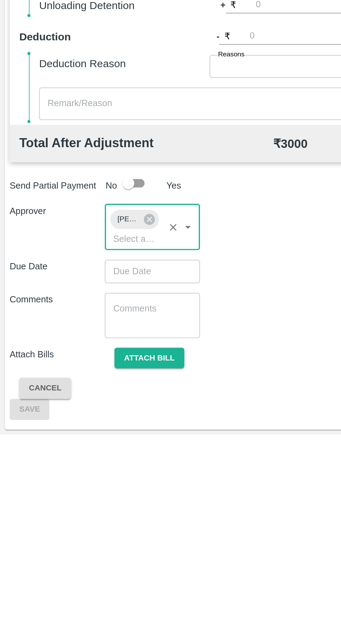
click at [93, 534] on input "Choose date" at bounding box center [86, 531] width 50 height 13
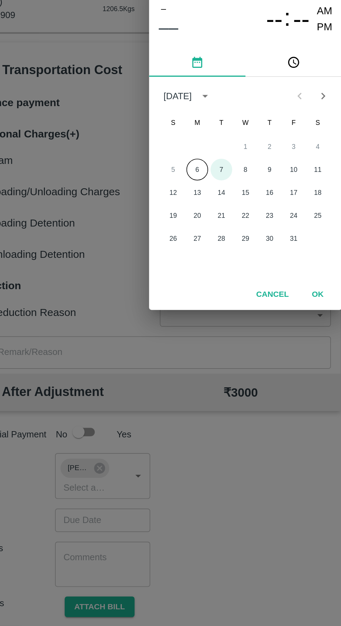
click at [157, 329] on button "7" at bounding box center [156, 329] width 13 height 13
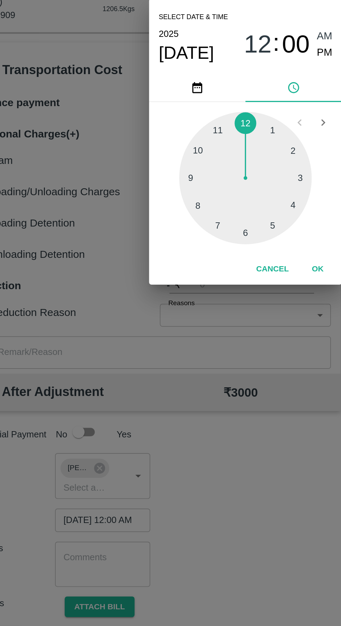
click at [196, 362] on div at bounding box center [170, 334] width 77 height 77
click at [192, 363] on div at bounding box center [170, 334] width 77 height 77
click at [192, 364] on div at bounding box center [170, 334] width 77 height 77
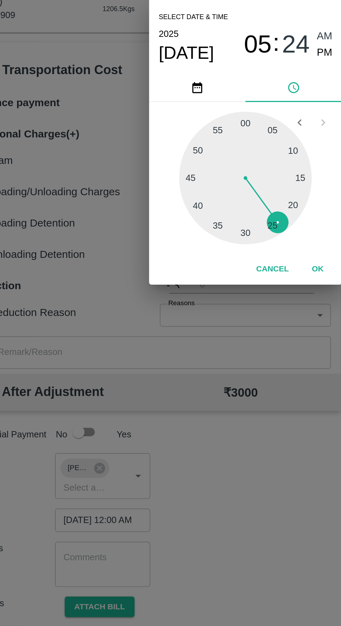
type input "07/10/2025 05:24 AM"
click at [211, 387] on button "OK" at bounding box center [212, 387] width 22 height 12
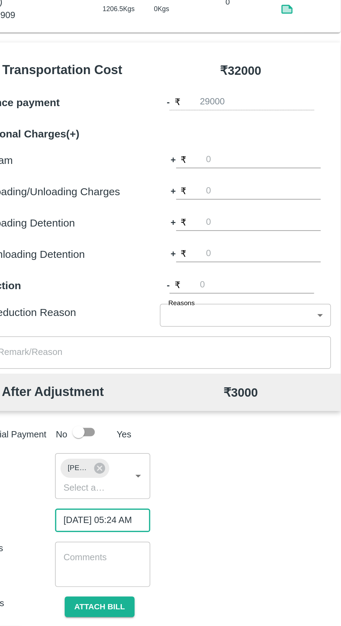
scroll to position [0, 6]
click at [93, 584] on button "Attach bill" at bounding box center [86, 582] width 40 height 12
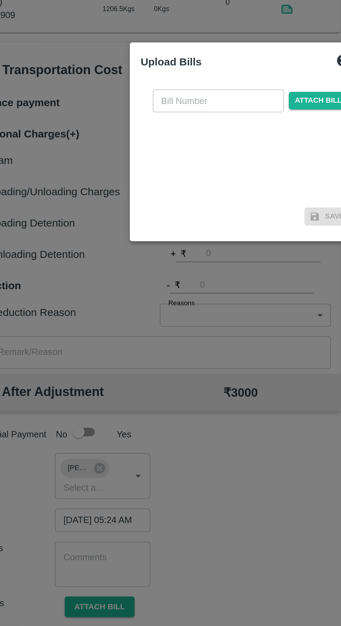
click at [165, 291] on input "text" at bounding box center [155, 289] width 76 height 13
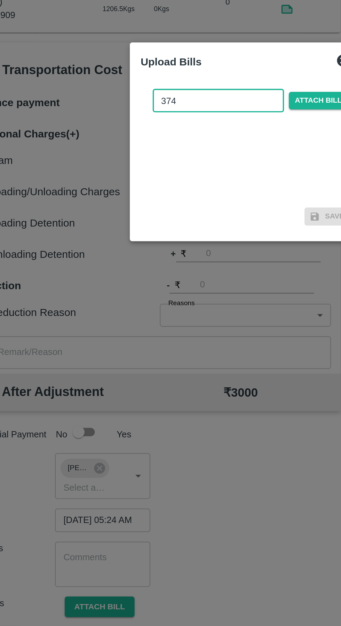
type input "374"
click at [213, 291] on span "Attach bill" at bounding box center [213, 289] width 34 height 10
click at [0, 0] on input "Attach bill" at bounding box center [0, 0] width 0 height 0
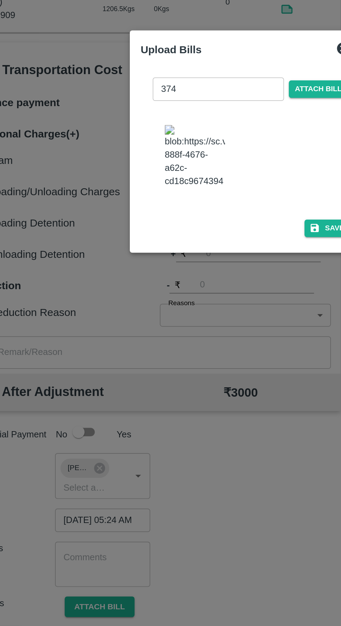
click at [134, 324] on img at bounding box center [141, 322] width 35 height 37
click at [219, 358] on button "Save" at bounding box center [218, 363] width 26 height 10
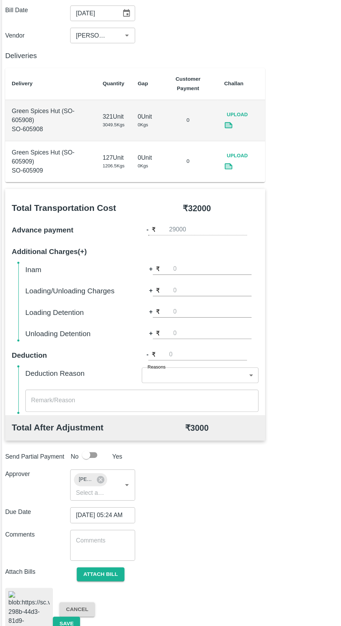
scroll to position [15, 0]
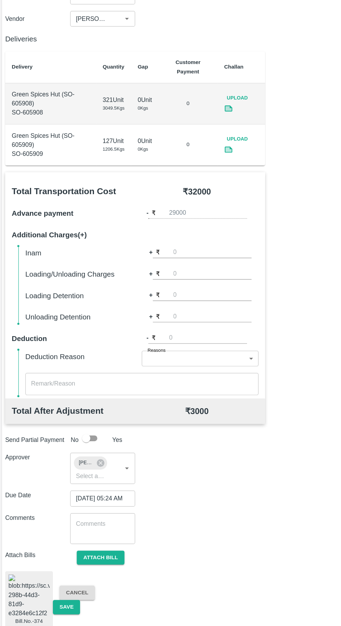
click at [58, 605] on button "Save" at bounding box center [57, 610] width 23 height 12
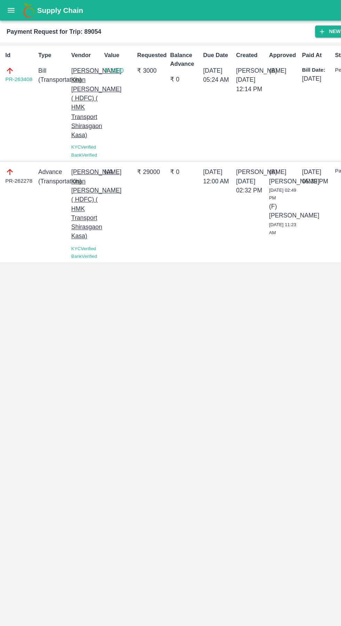
click at [11, 11] on icon "open drawer" at bounding box center [10, 9] width 8 height 8
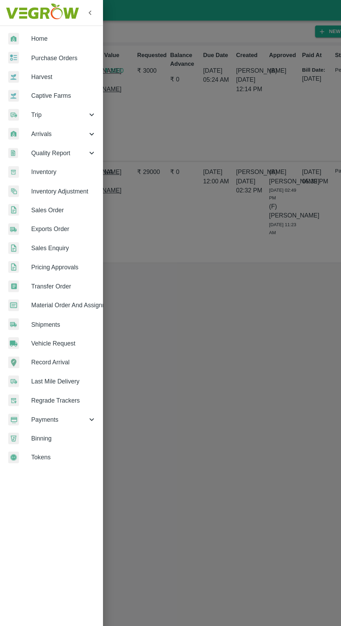
click at [31, 97] on span "Trip" at bounding box center [49, 97] width 47 height 8
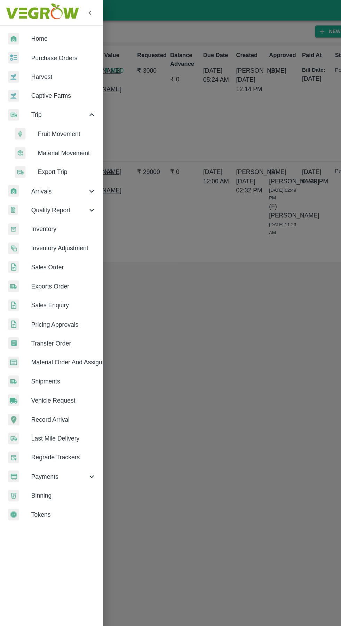
click at [48, 111] on span "Fruit Movement" at bounding box center [56, 114] width 49 height 8
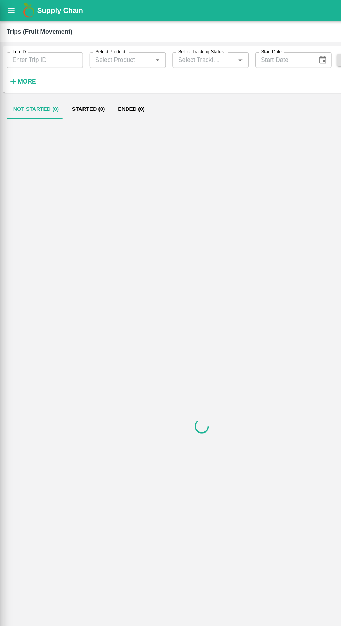
click at [33, 51] on input "Trip ID" at bounding box center [38, 50] width 65 height 13
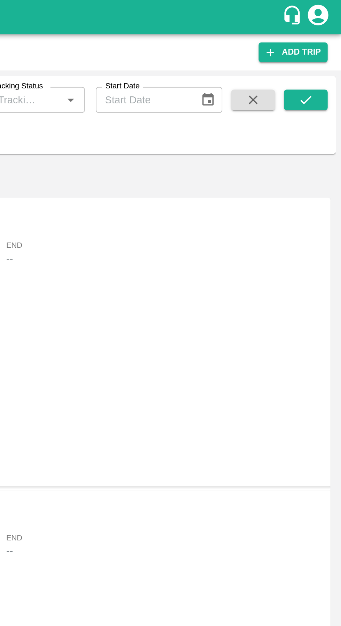
type input "88714"
click at [323, 50] on icon "submit" at bounding box center [323, 51] width 8 height 8
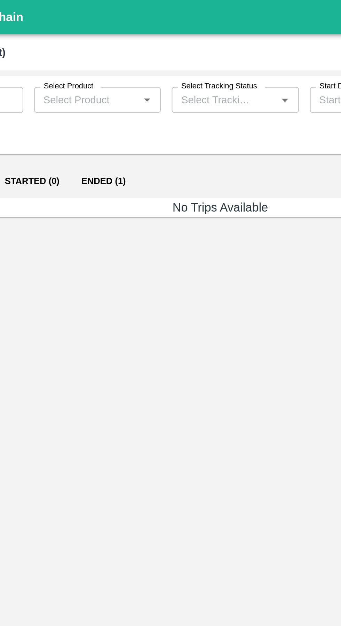
click at [106, 93] on button "Ended (1)" at bounding box center [111, 92] width 34 height 17
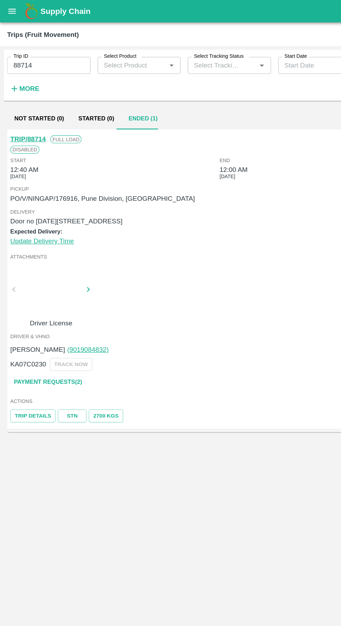
click at [33, 303] on link "Payment Requests( 2 )" at bounding box center [37, 297] width 58 height 12
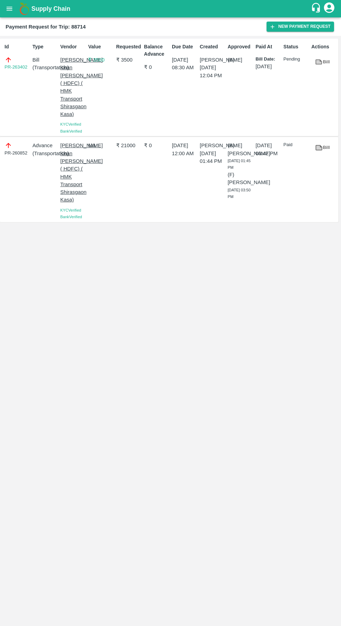
click at [325, 154] on link "Bill" at bounding box center [323, 148] width 22 height 12
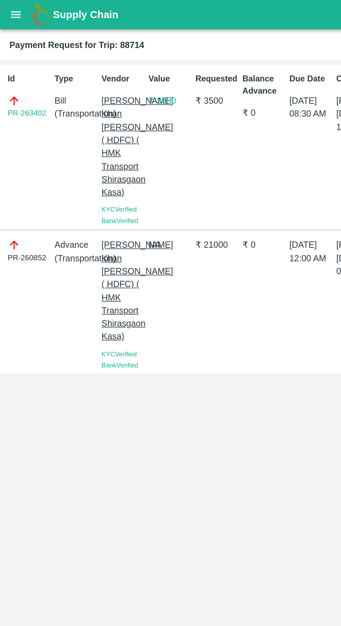
click at [13, 9] on icon "open drawer" at bounding box center [10, 9] width 8 height 8
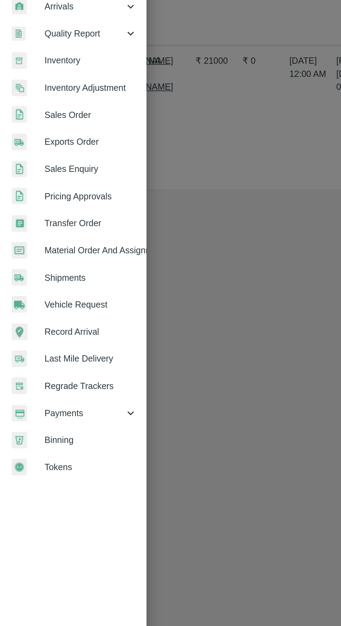
click at [37, 354] on span "Payments" at bounding box center [49, 355] width 47 height 8
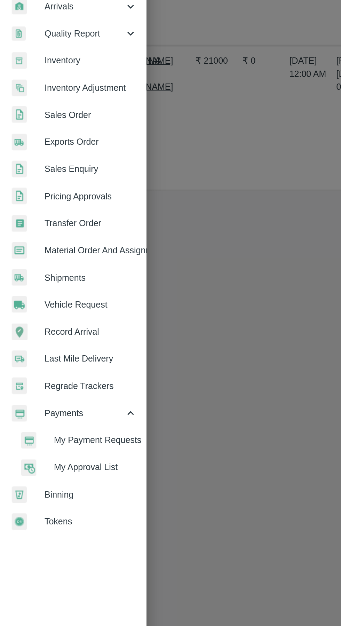
click at [43, 368] on span "My Payment Requests" at bounding box center [56, 371] width 49 height 8
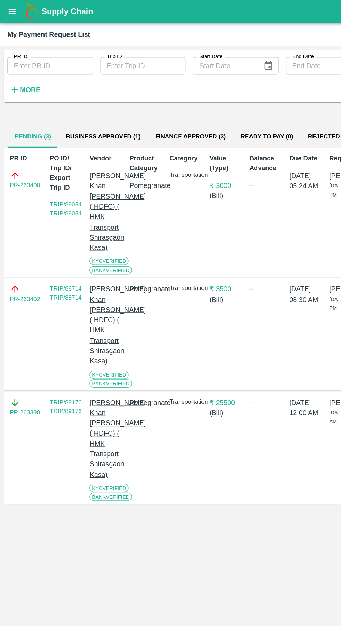
scroll to position [0, 5]
